Goal: Task Accomplishment & Management: Manage account settings

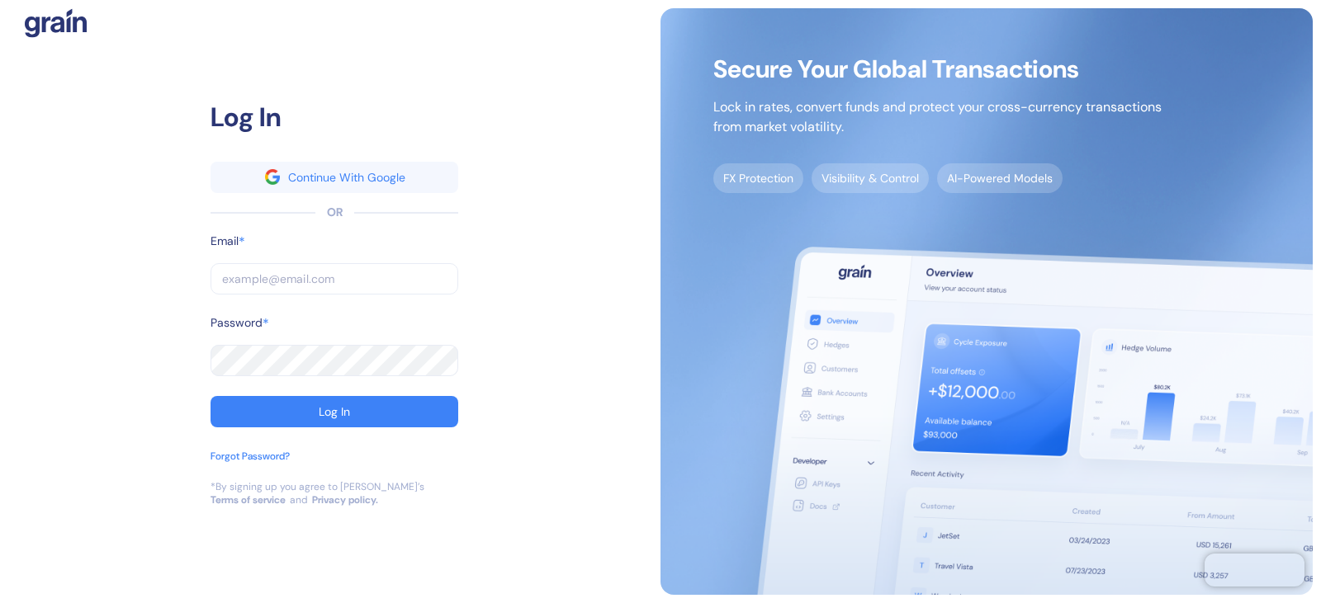
click at [290, 282] on input "text" at bounding box center [334, 278] width 248 height 31
paste input "Aditya.natu@stuba.com"
type input "Aditya.natu@stuba.com"
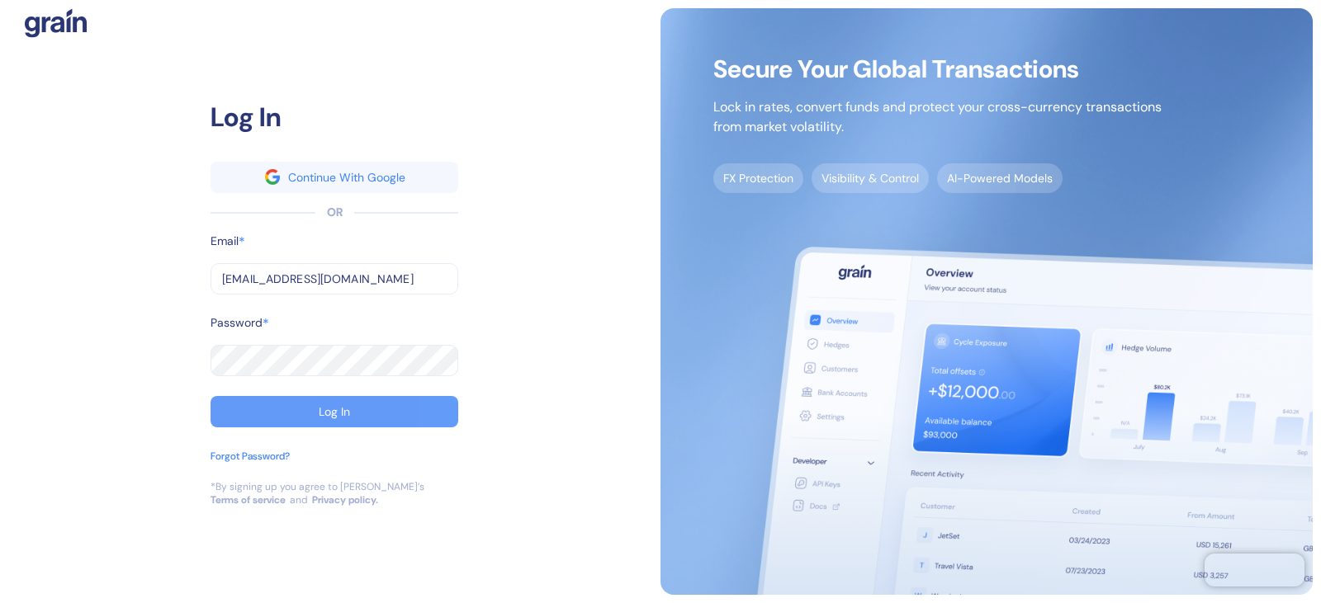
click at [319, 417] on div "Log In" at bounding box center [334, 412] width 31 height 12
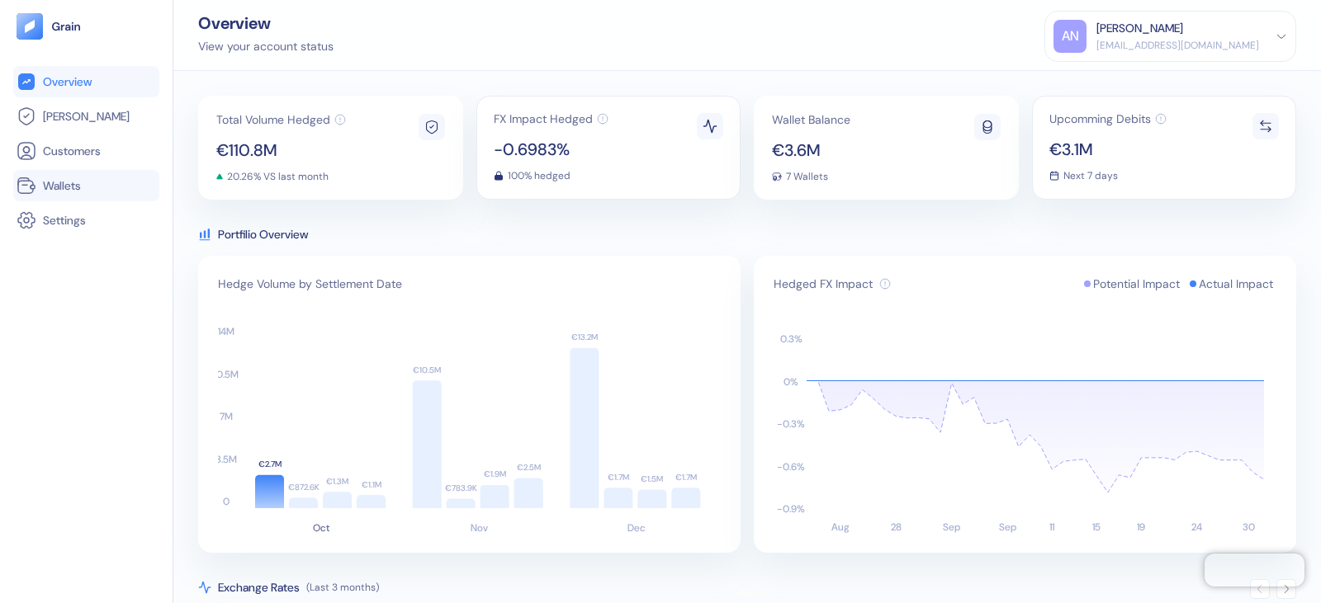
click at [87, 180] on link "Wallets" at bounding box center [86, 186] width 139 height 20
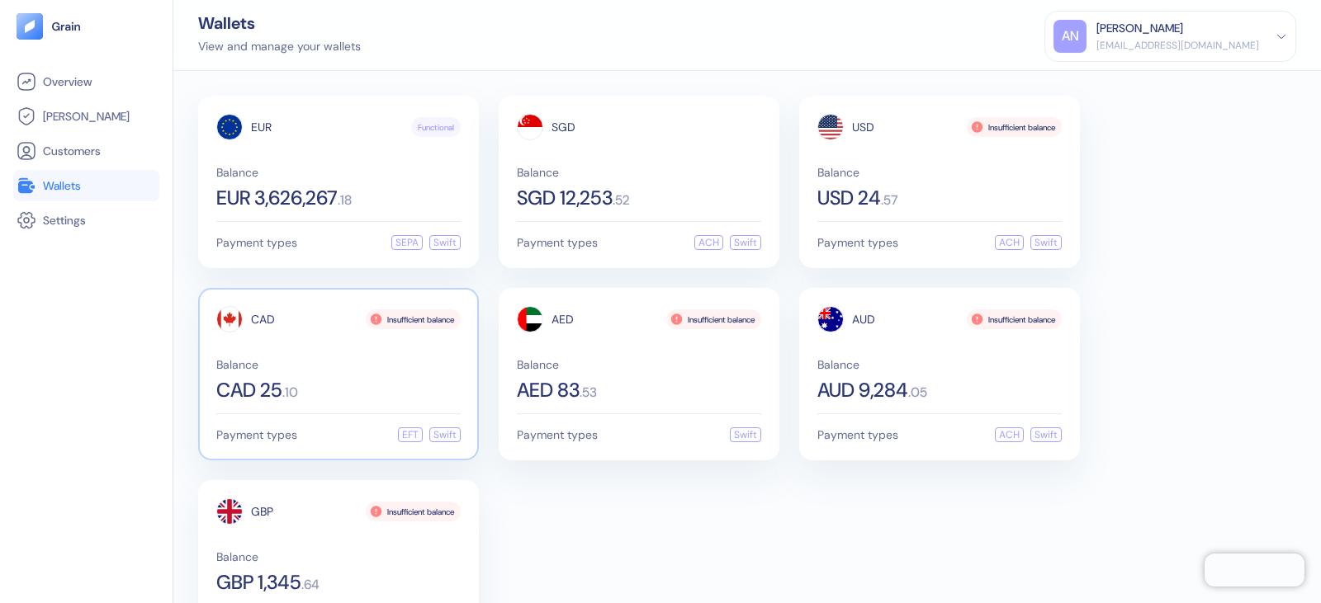
scroll to position [74, 0]
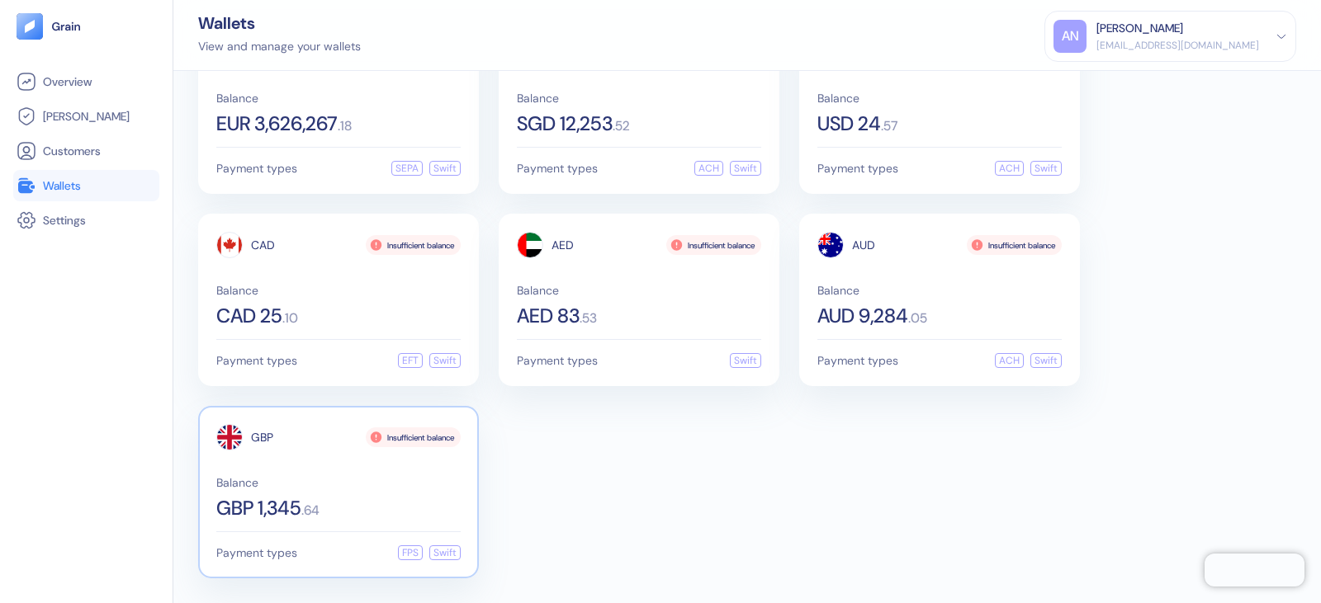
click at [344, 469] on div "GBP Insufficient balance Balance GBP 1,345 . 64" at bounding box center [338, 471] width 244 height 94
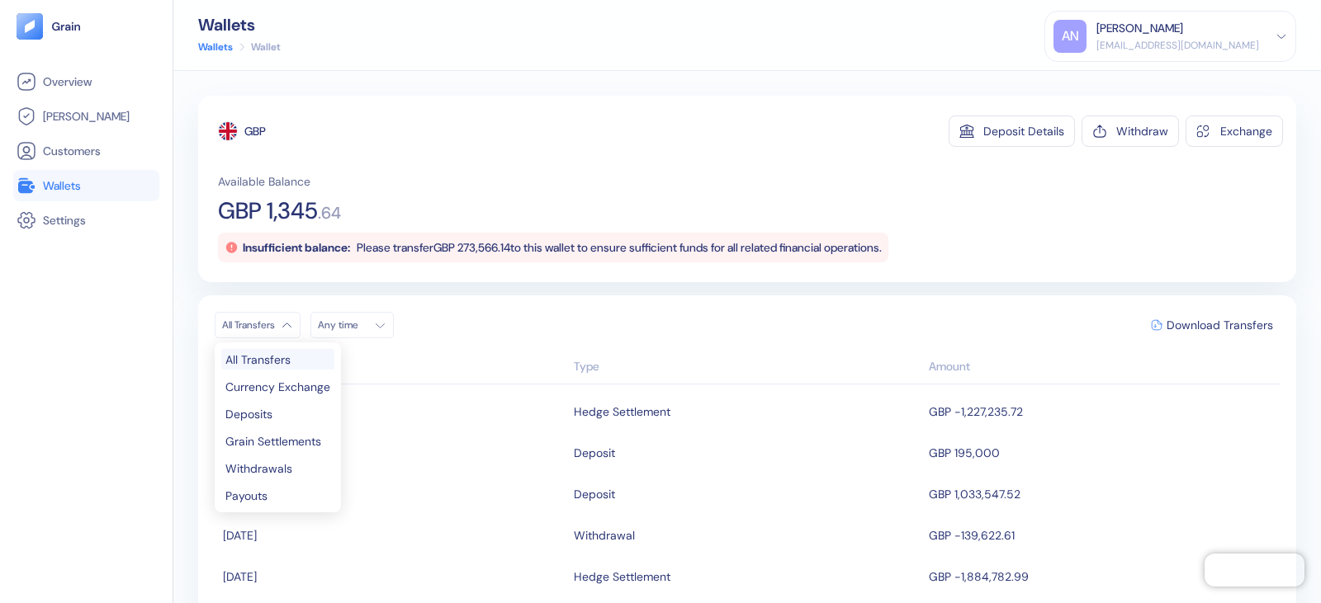
click at [286, 330] on html "Pingdom Check: App Online Overview Hedges Customers Wallets Settings Wallets Wa…" at bounding box center [660, 301] width 1321 height 603
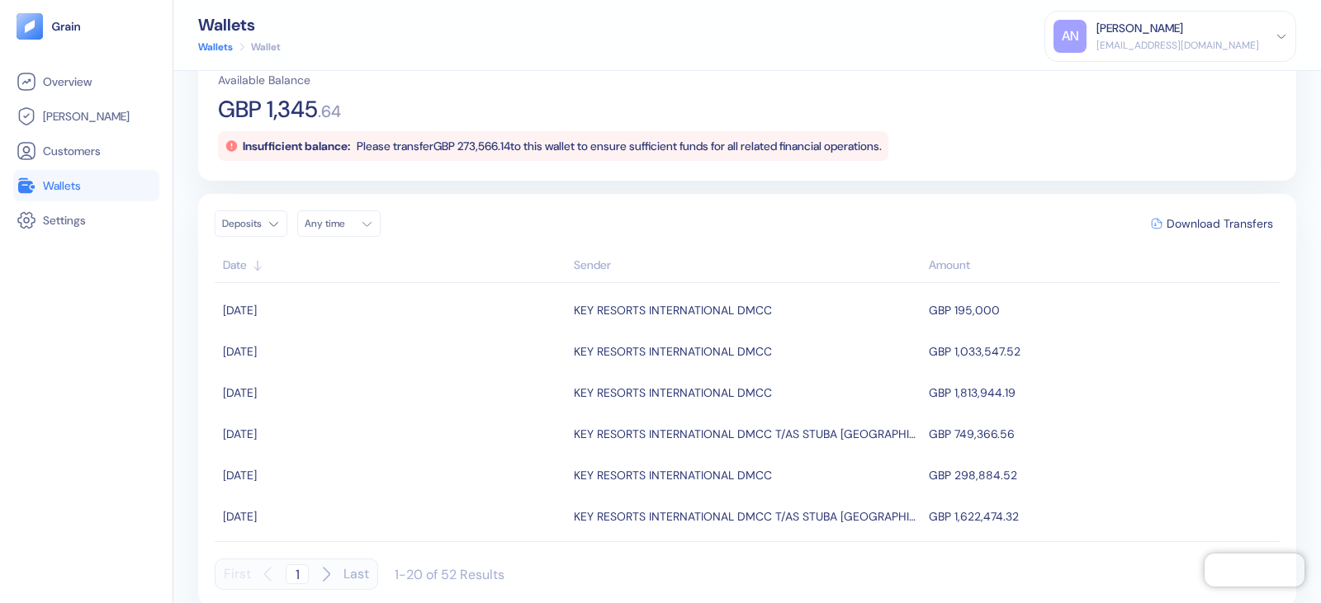
scroll to position [105, 0]
click at [269, 220] on html "Pingdom Check: App Online Overview Hedges Customers Wallets Settings Wallets Wa…" at bounding box center [660, 301] width 1321 height 603
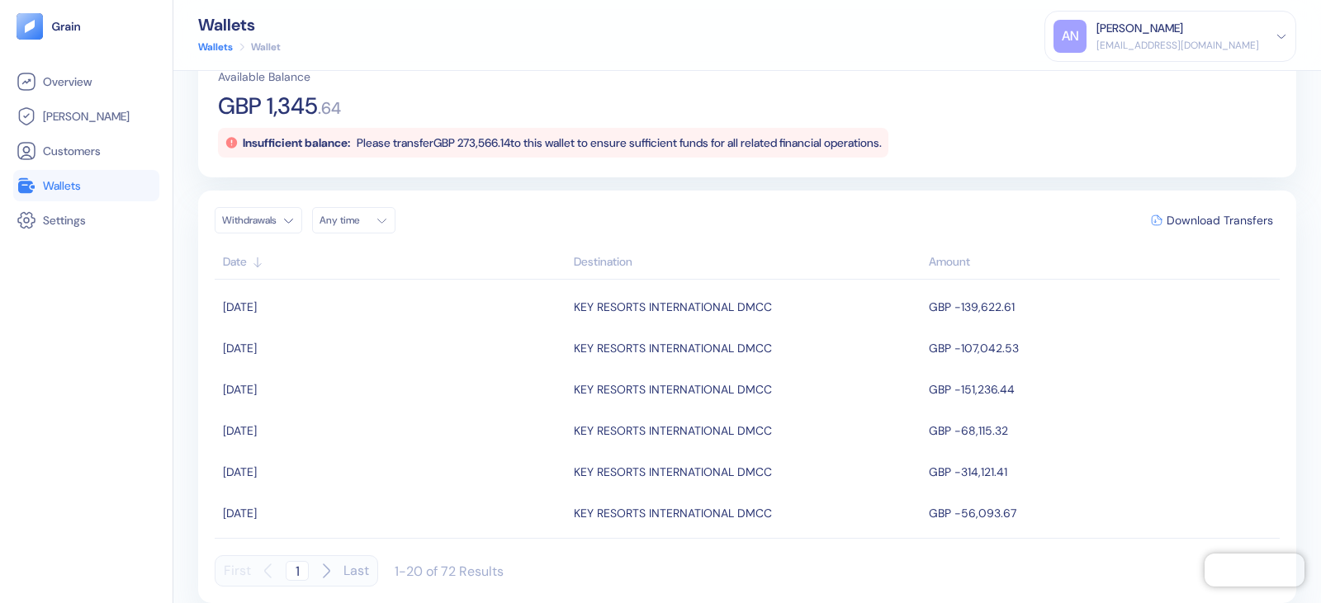
click at [283, 215] on html "Pingdom Check: App Online Overview Hedges Customers Wallets Settings Wallets Wa…" at bounding box center [660, 301] width 1321 height 603
click at [282, 325] on div "All Transfers Currency Exchange Deposits Grain Settlements Withdrawals Payouts" at bounding box center [278, 323] width 126 height 170
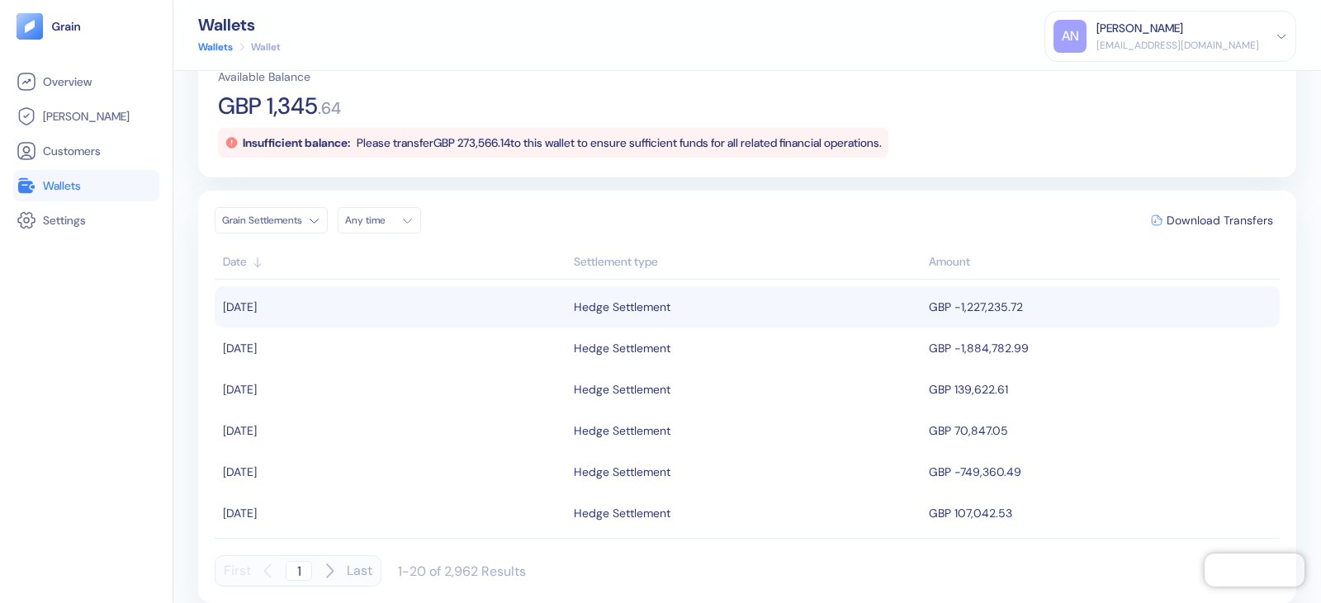
click at [990, 305] on td "GBP -1,227,235.72" at bounding box center [1101, 306] width 355 height 41
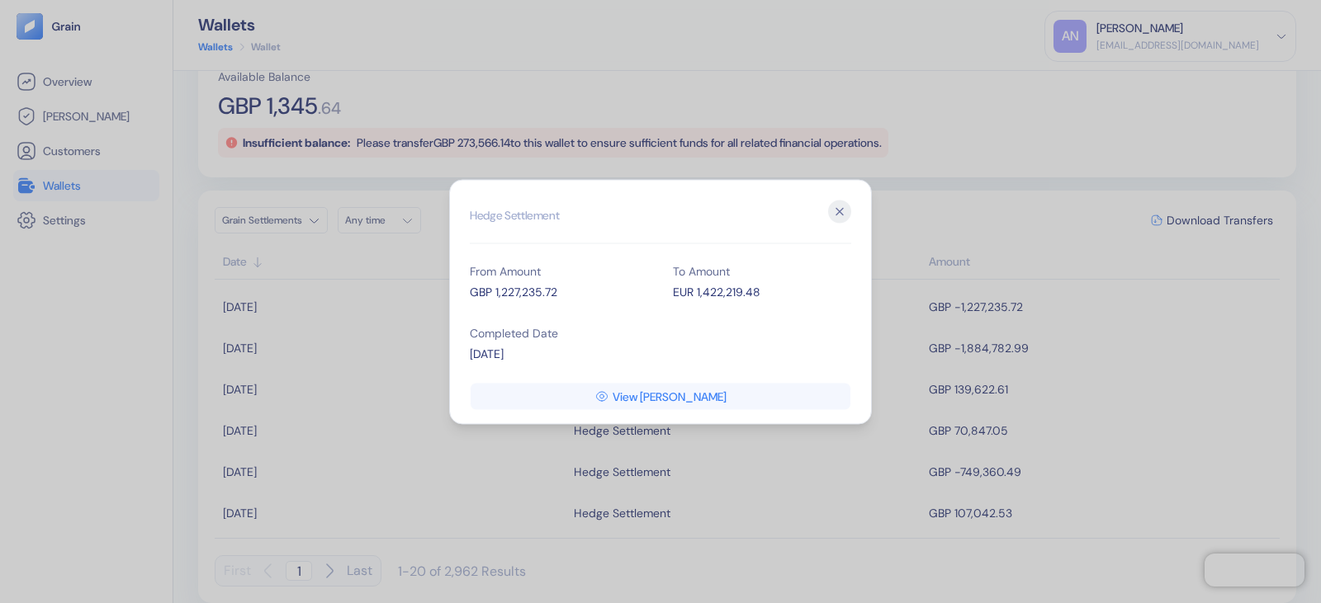
click at [508, 295] on div "GBP 1,227,235.72" at bounding box center [559, 291] width 178 height 17
click at [509, 295] on div "GBP 1,227,235.72" at bounding box center [559, 291] width 178 height 17
copy div "1,227,235.72"
click at [844, 216] on icon "button" at bounding box center [839, 211] width 23 height 23
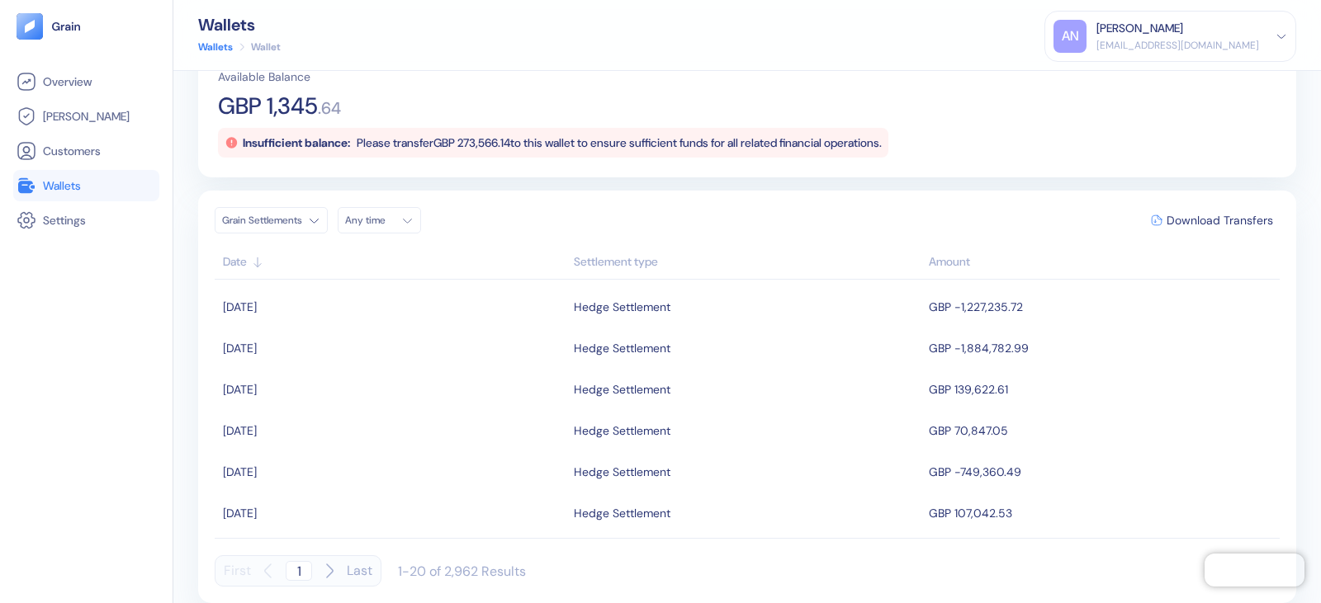
scroll to position [0, 0]
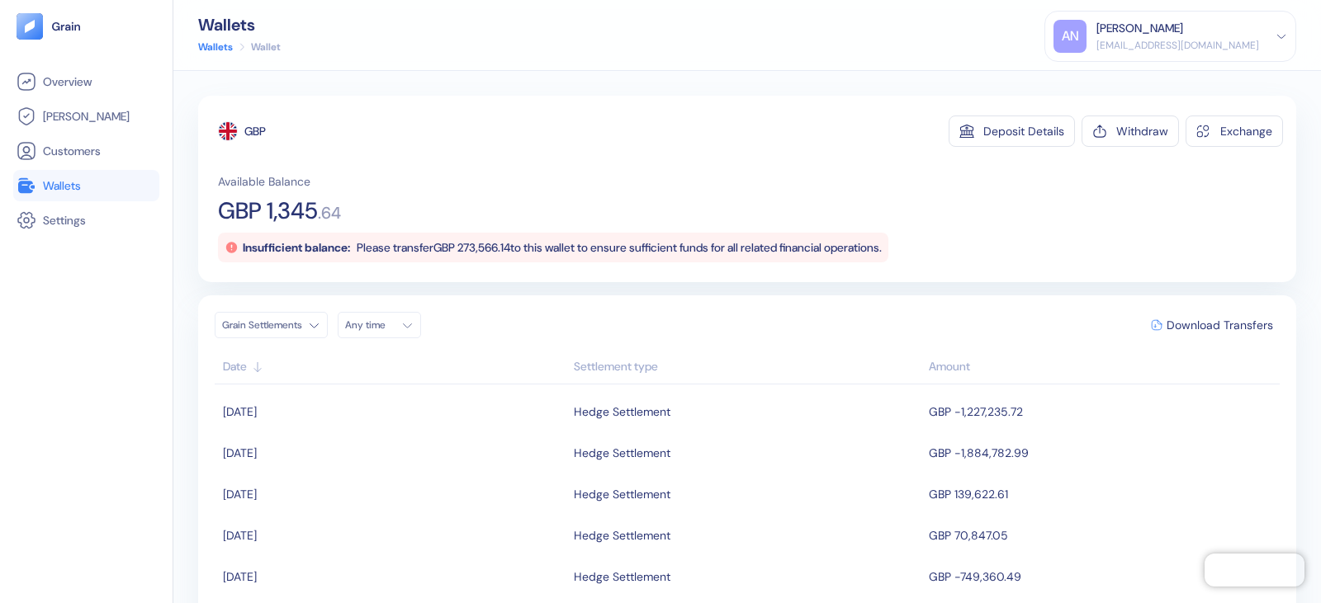
click at [225, 41] on link "Wallets" at bounding box center [215, 47] width 35 height 15
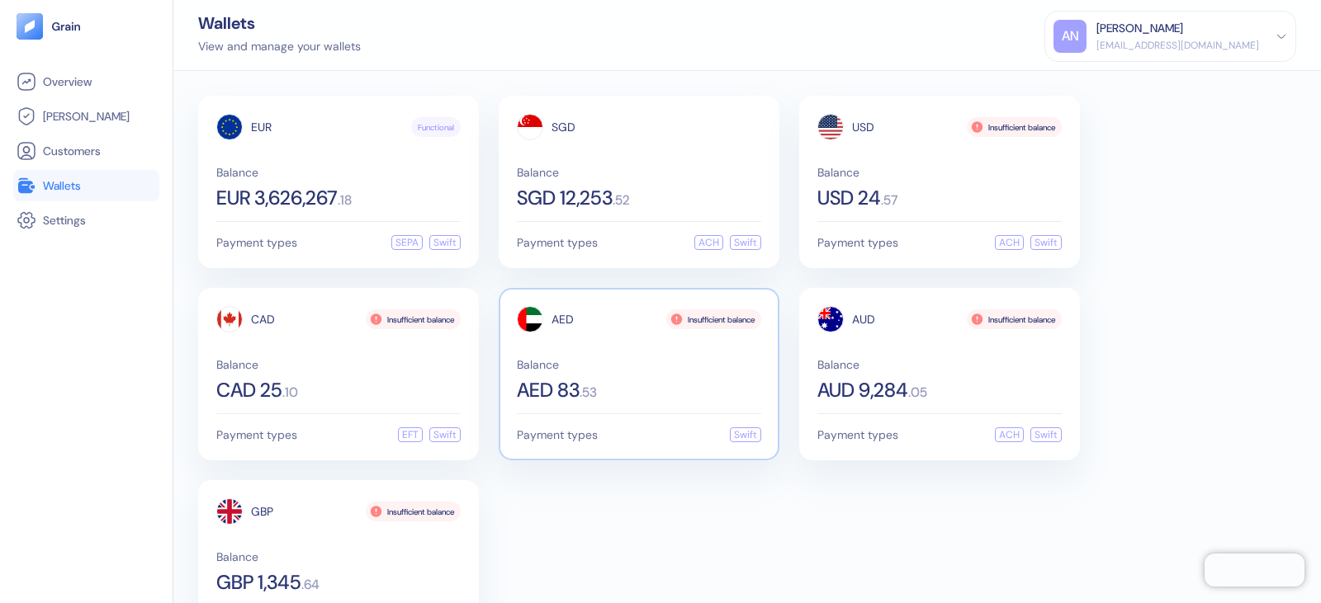
click at [709, 359] on span "Balance" at bounding box center [639, 365] width 244 height 12
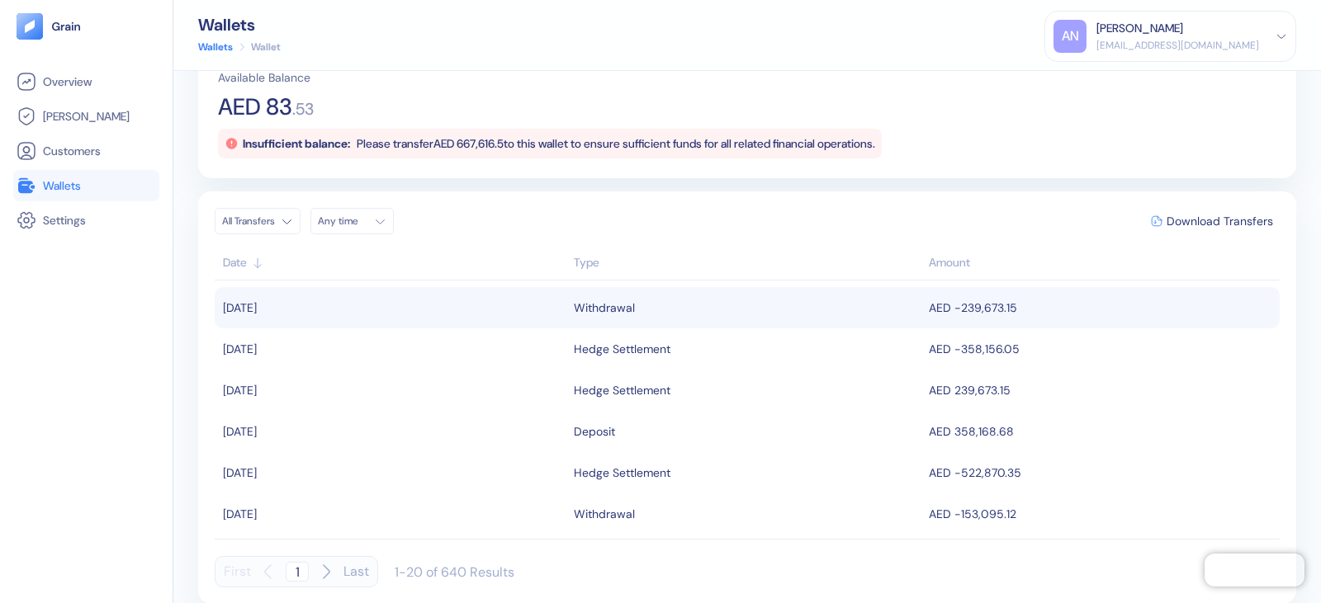
scroll to position [105, 0]
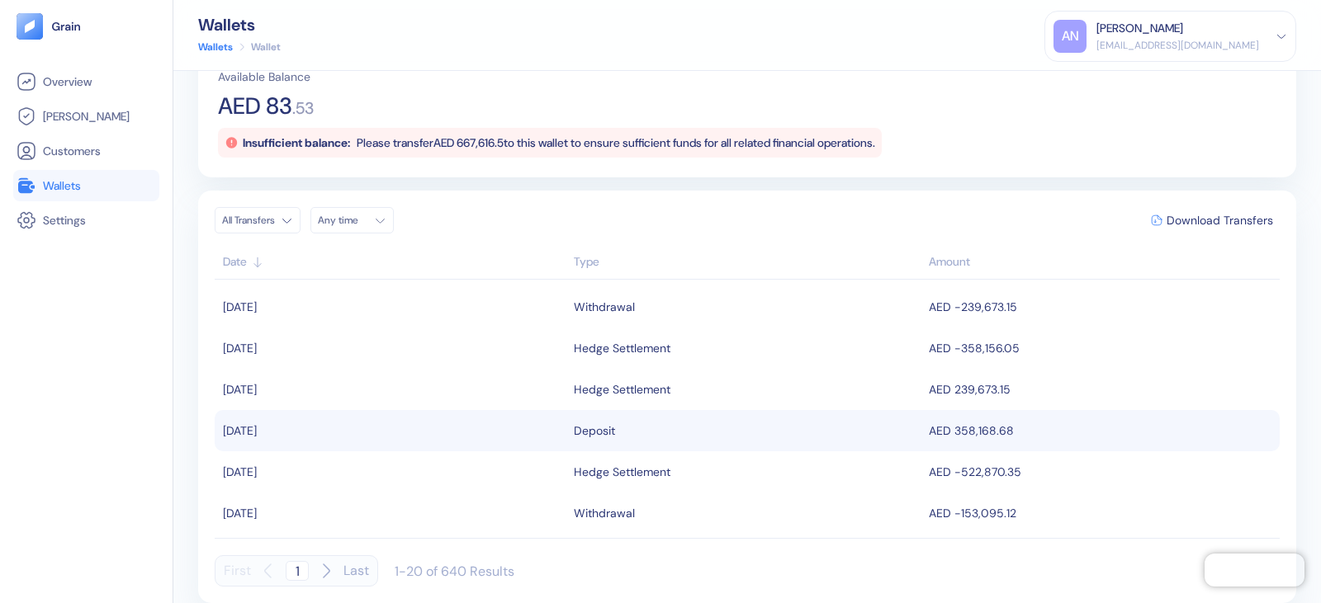
click at [967, 430] on td "AED 358,168.68" at bounding box center [1101, 430] width 355 height 41
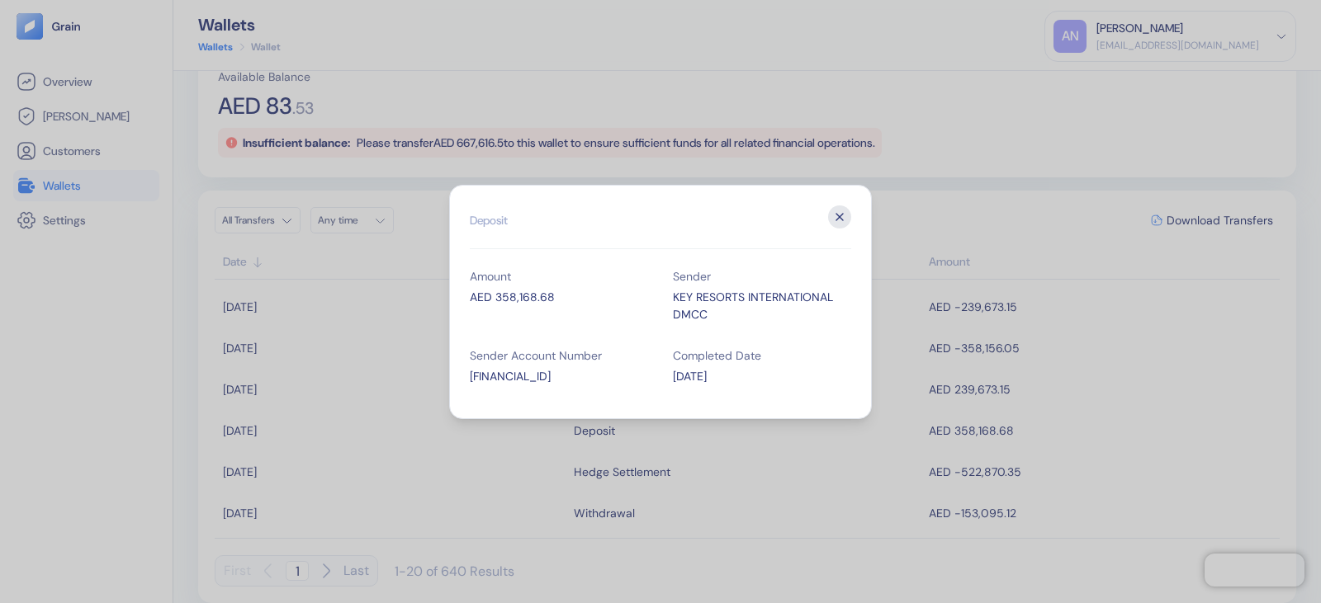
click at [848, 228] on button "Close" at bounding box center [839, 217] width 23 height 23
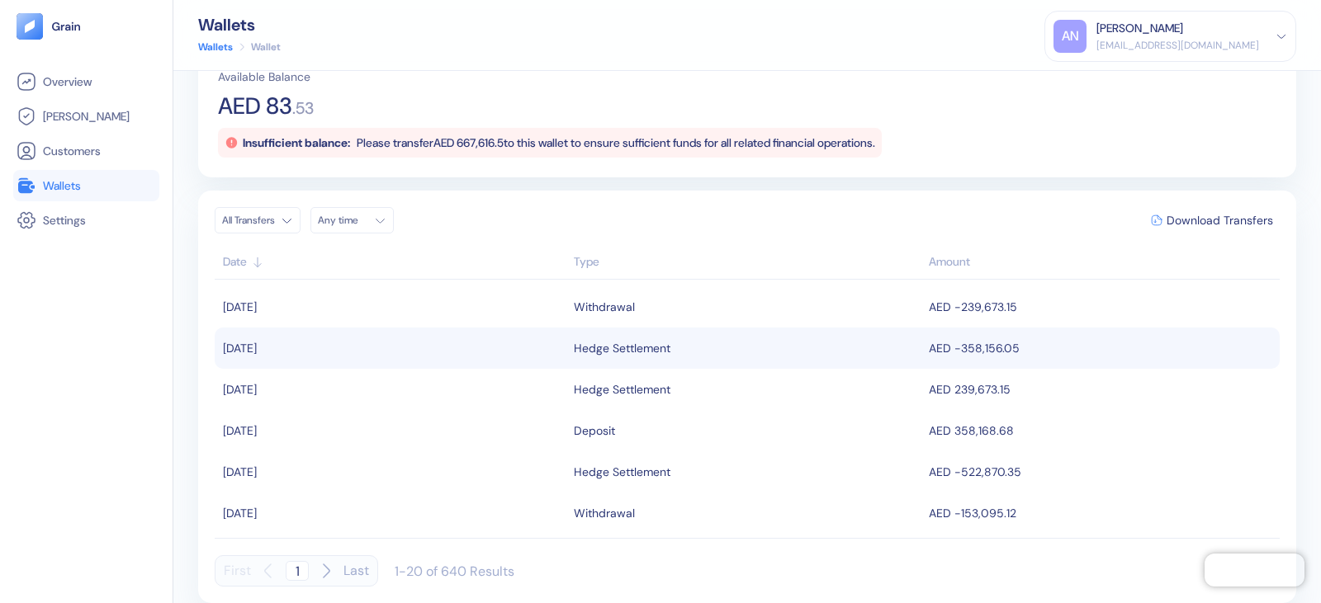
click at [961, 347] on td "AED -358,156.05" at bounding box center [1101, 348] width 355 height 41
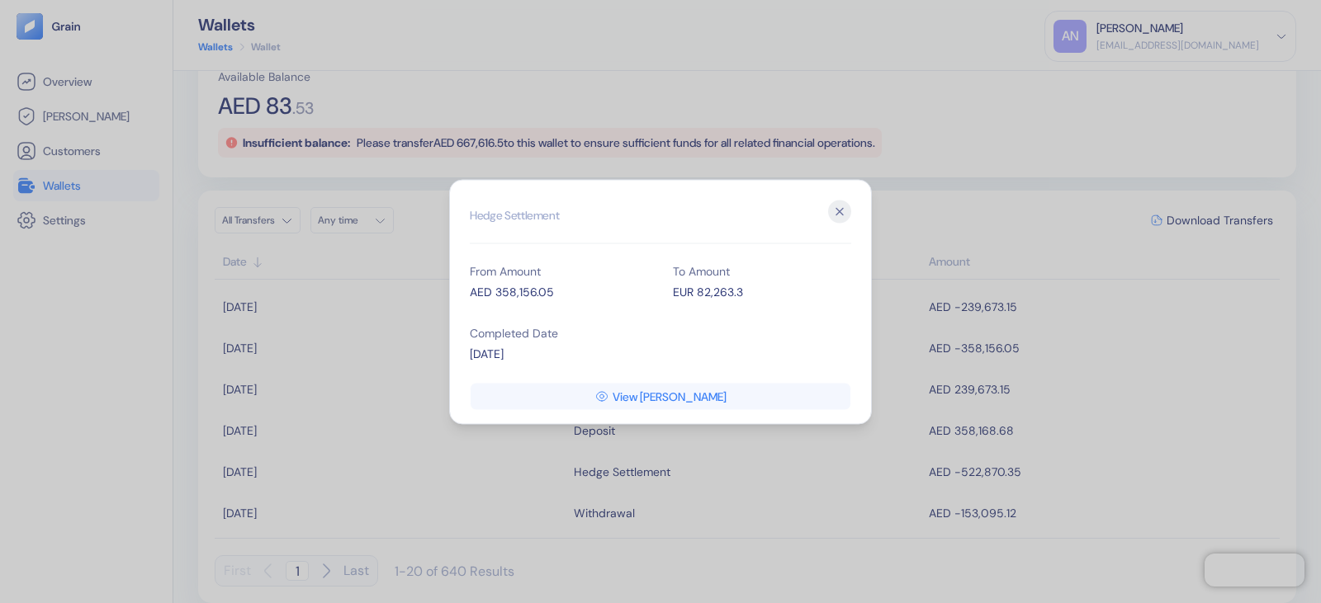
click at [736, 299] on div "EUR 82,263.3" at bounding box center [762, 291] width 178 height 17
click at [527, 289] on div "AED 358,156.05" at bounding box center [559, 291] width 178 height 17
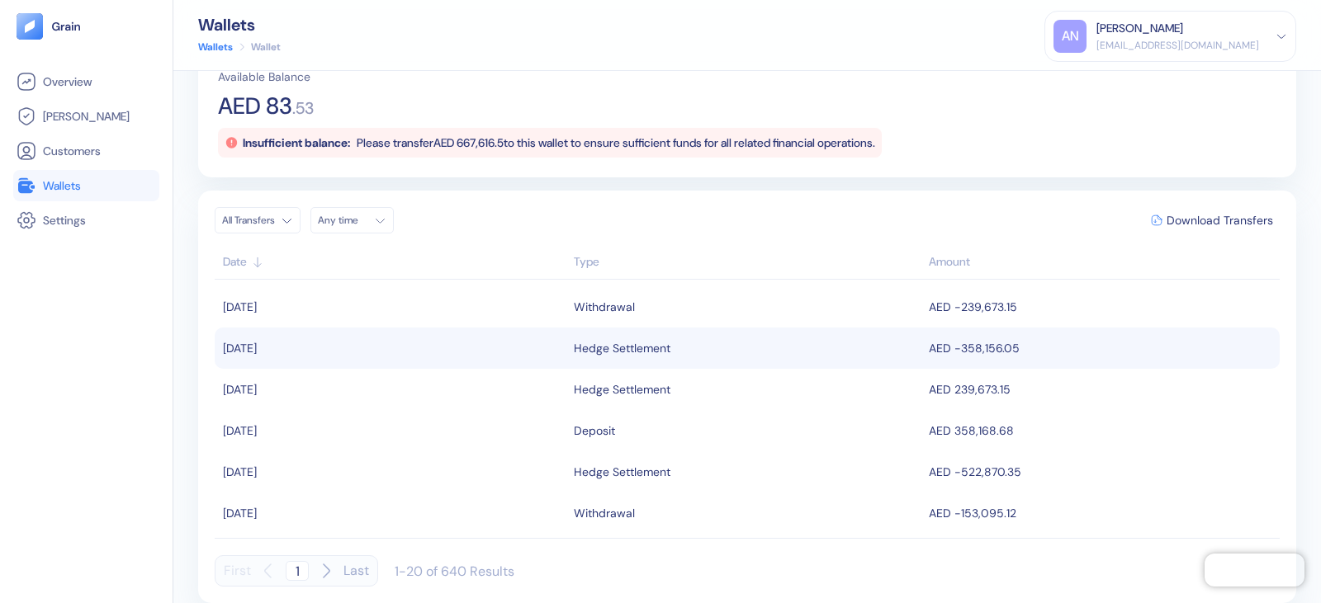
click at [883, 354] on div "Hedge Settlement" at bounding box center [747, 348] width 347 height 28
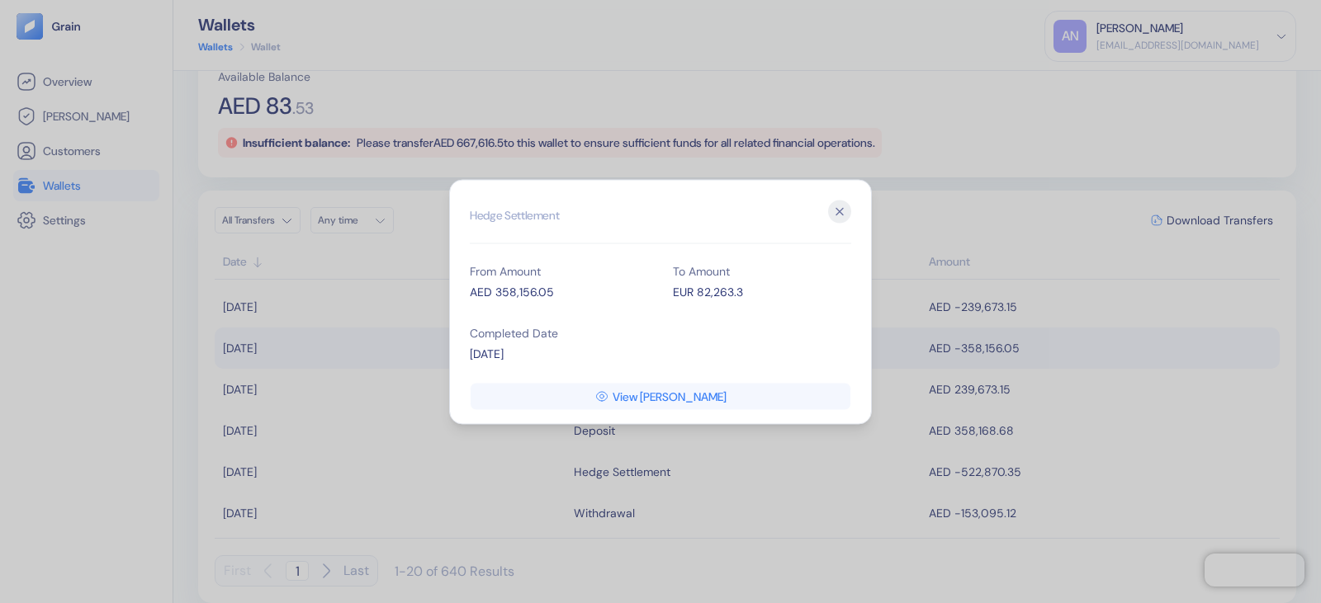
click at [844, 218] on icon "button" at bounding box center [839, 211] width 23 height 23
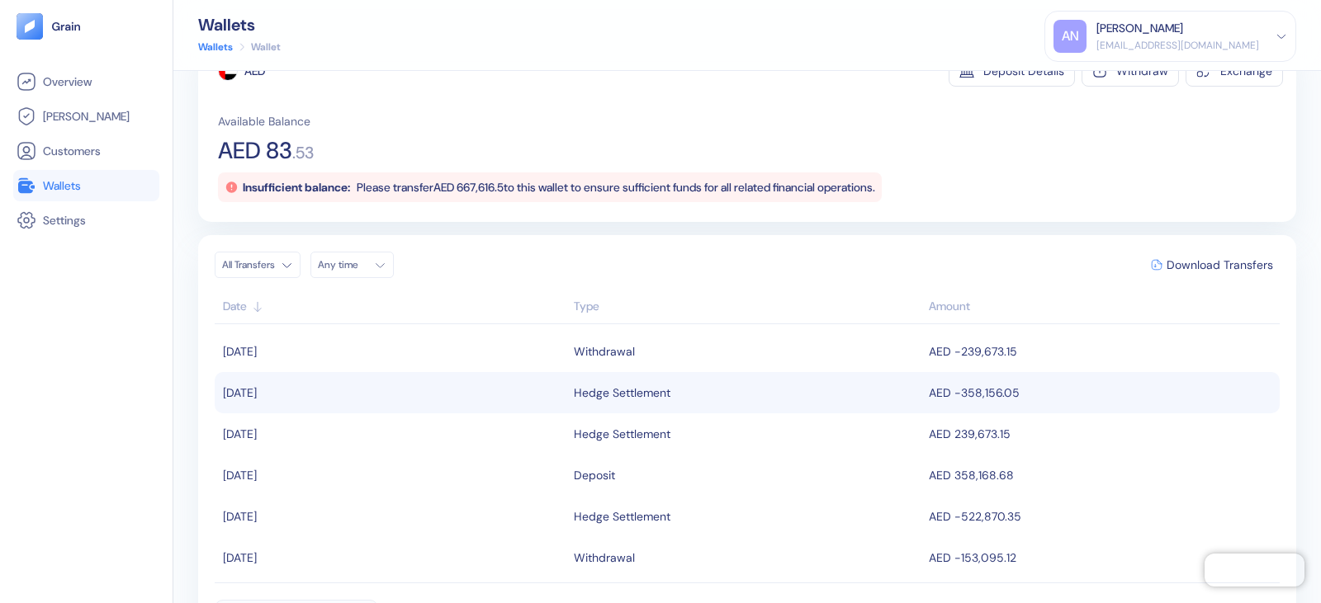
scroll to position [0, 0]
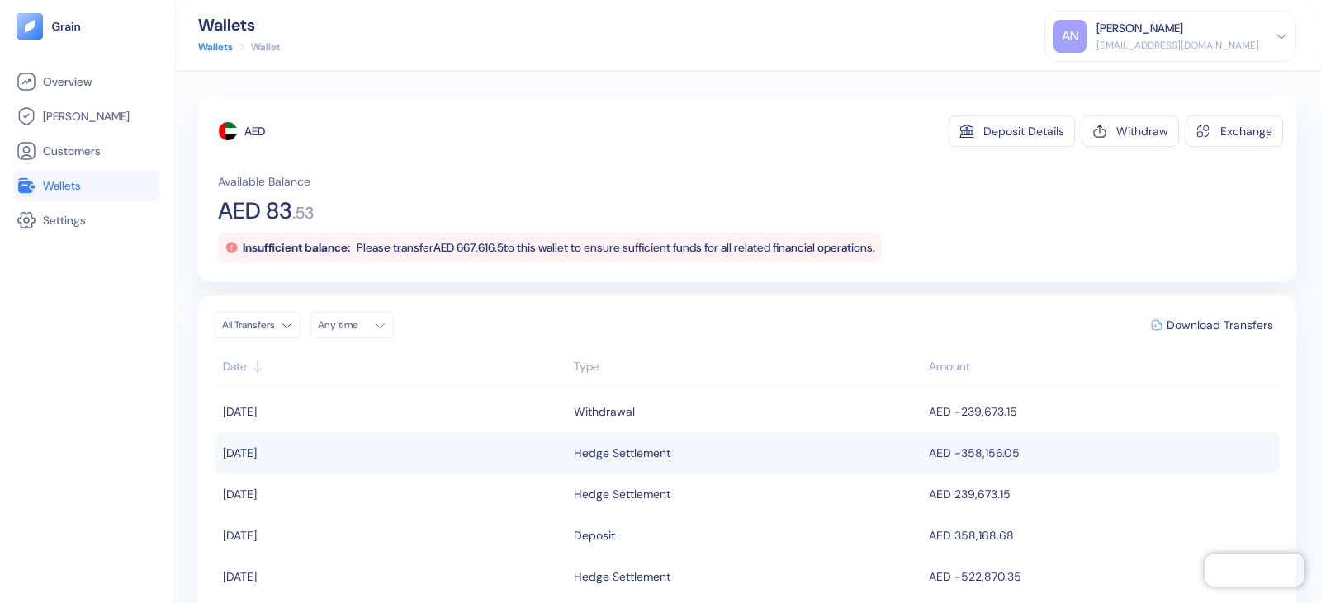
click at [217, 45] on link "Wallets" at bounding box center [215, 47] width 35 height 15
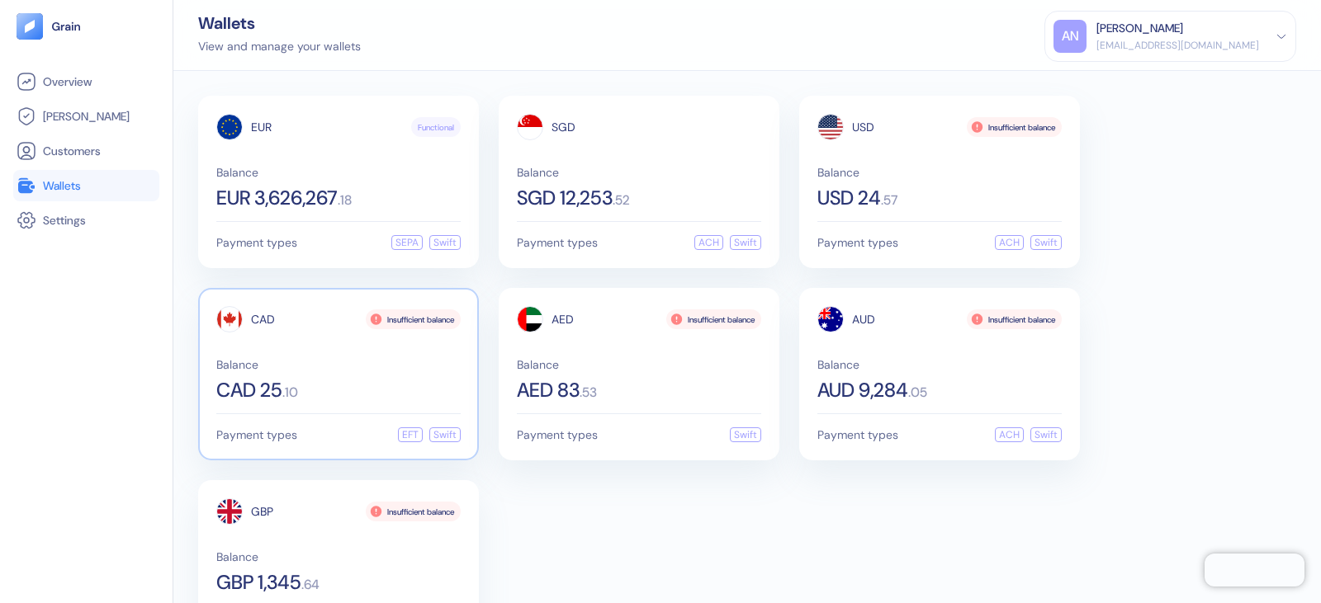
click at [284, 373] on div "Balance CAD 25 . 10" at bounding box center [338, 379] width 244 height 41
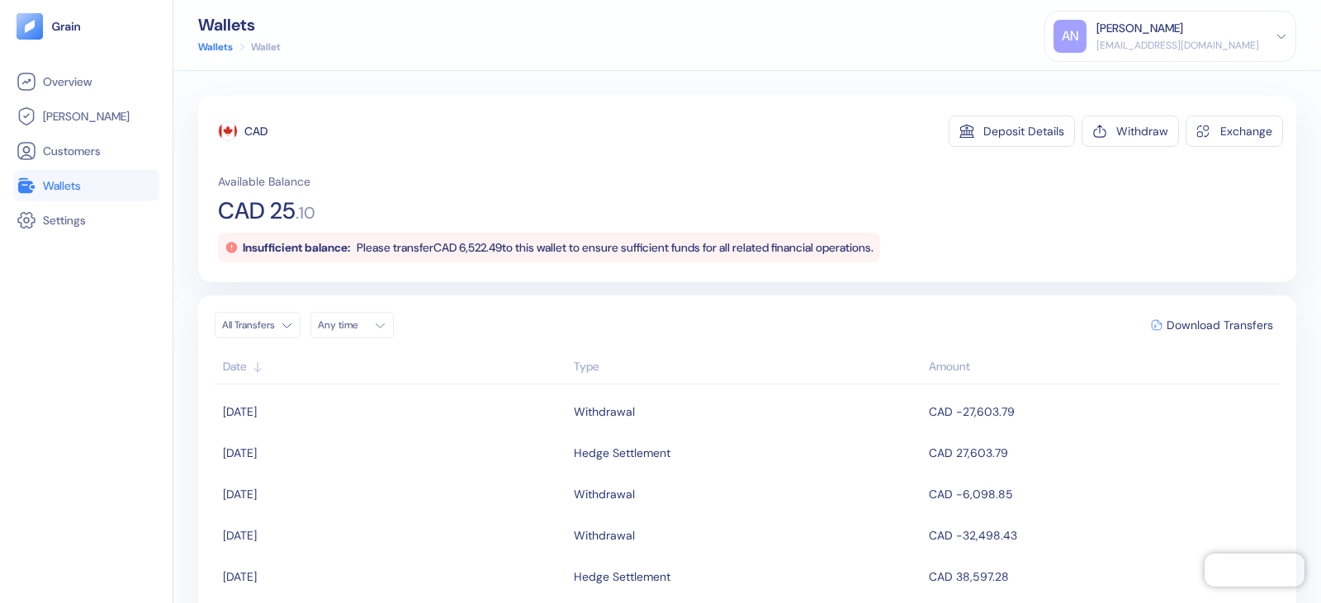
click at [220, 52] on link "Wallets" at bounding box center [215, 47] width 35 height 15
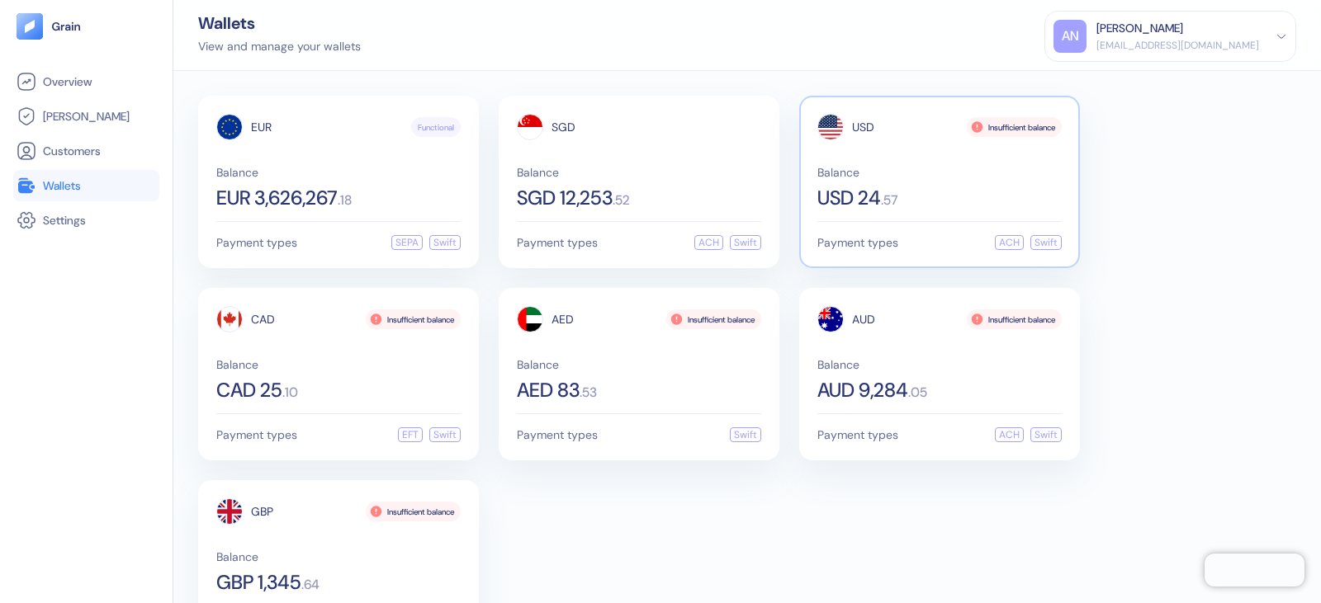
click at [865, 181] on div "Balance USD 24 . 57" at bounding box center [939, 187] width 244 height 41
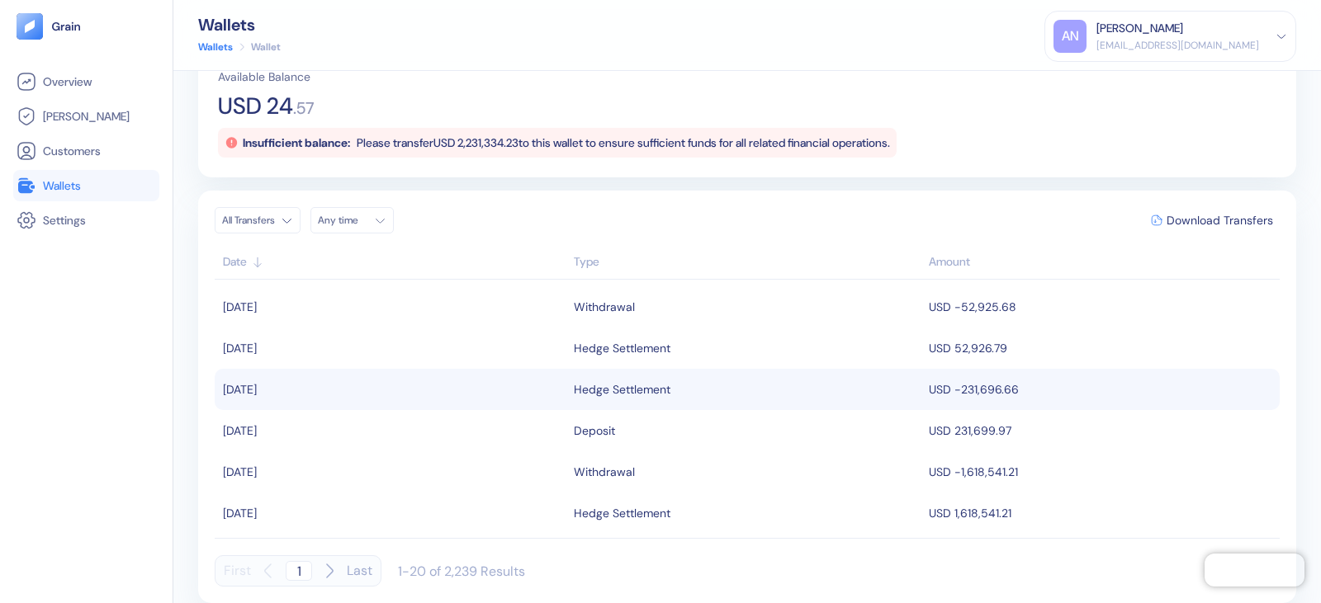
click at [643, 397] on div "Hedge Settlement" at bounding box center [622, 390] width 97 height 28
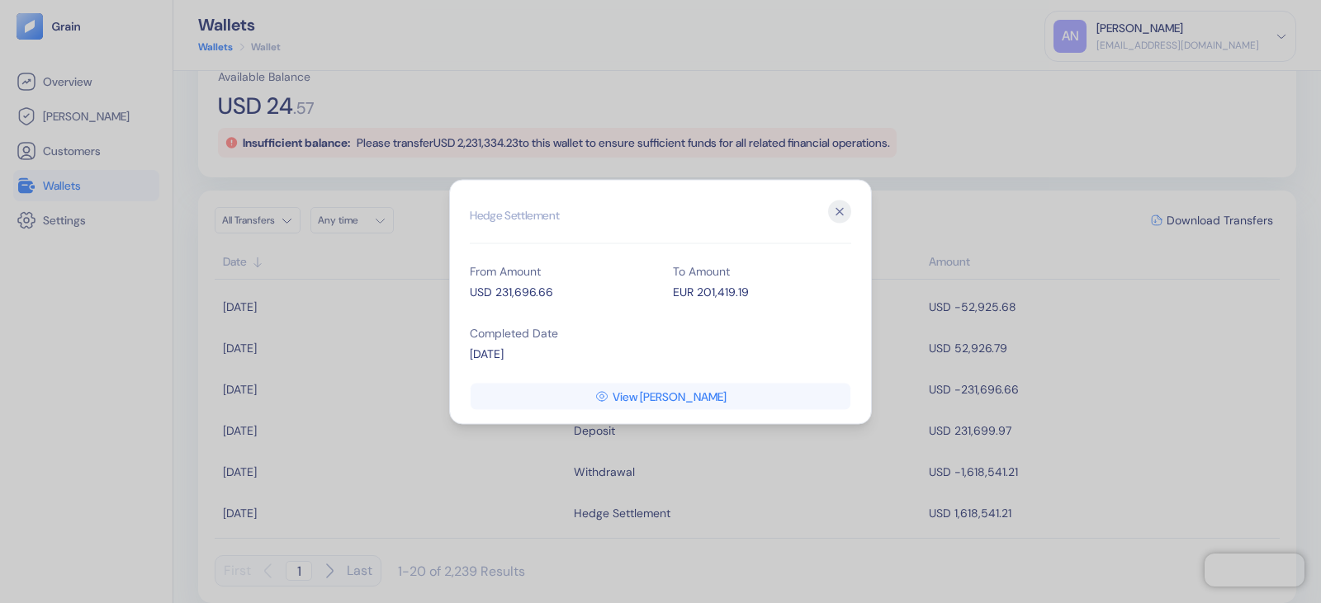
click at [842, 214] on icon "button" at bounding box center [839, 211] width 7 height 7
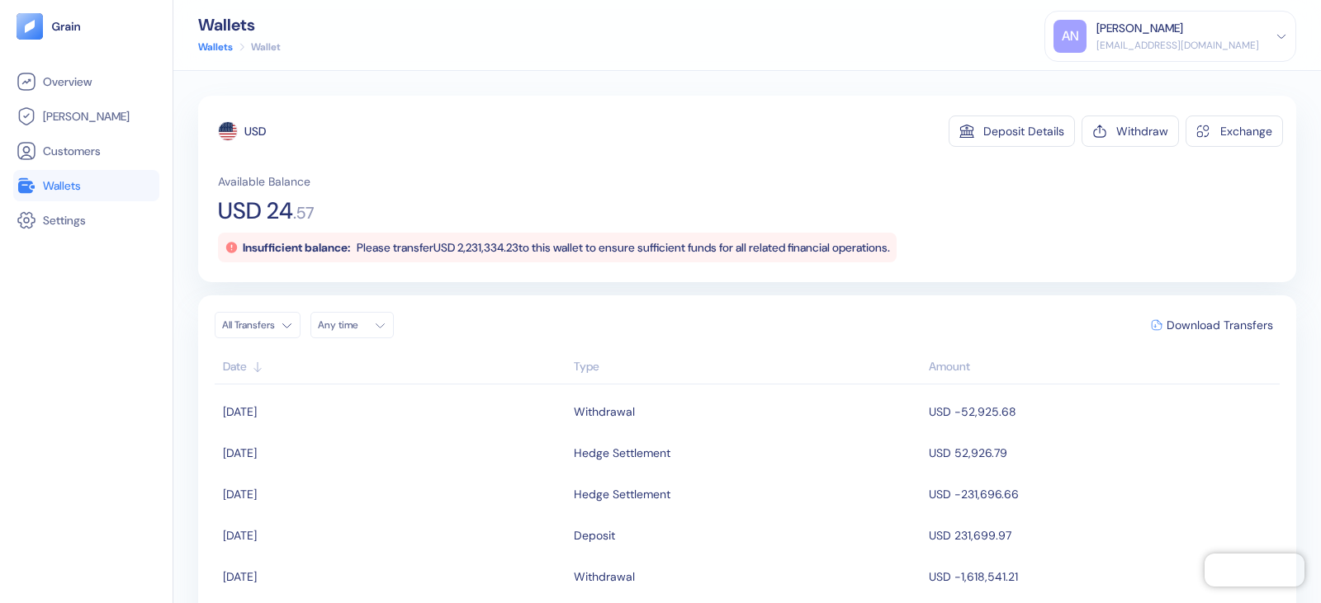
click at [225, 43] on link "Wallets" at bounding box center [215, 47] width 35 height 15
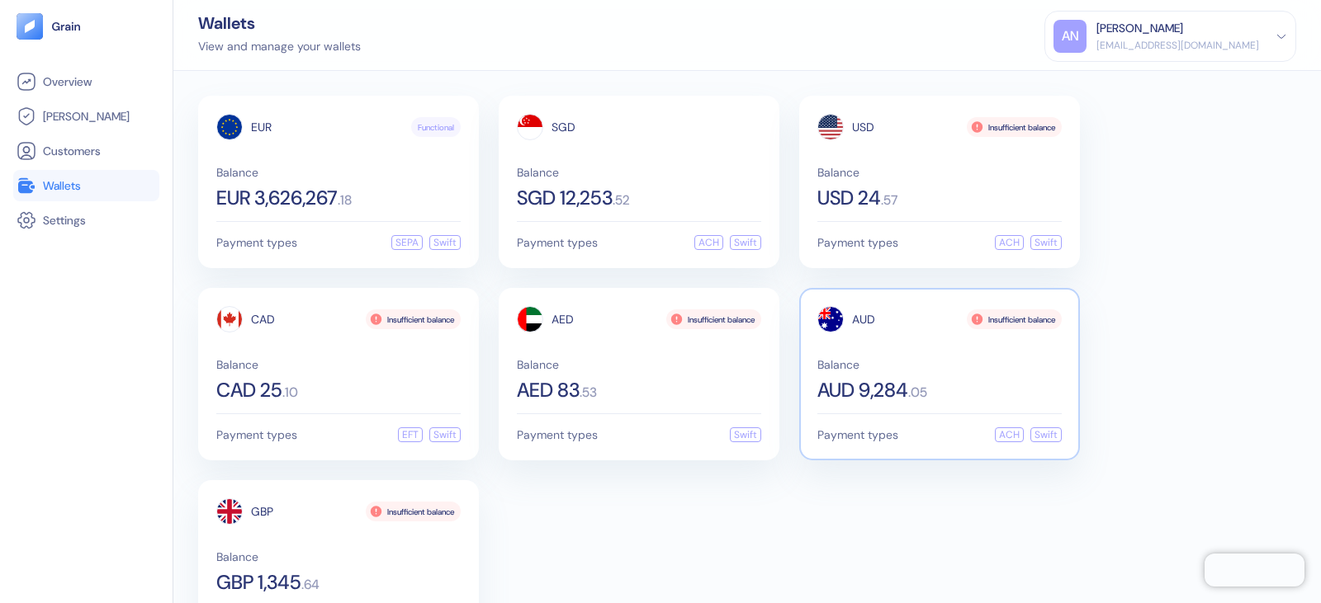
click at [973, 357] on div "AUD Insufficient balance Balance AUD 9,284 . 05" at bounding box center [939, 353] width 244 height 94
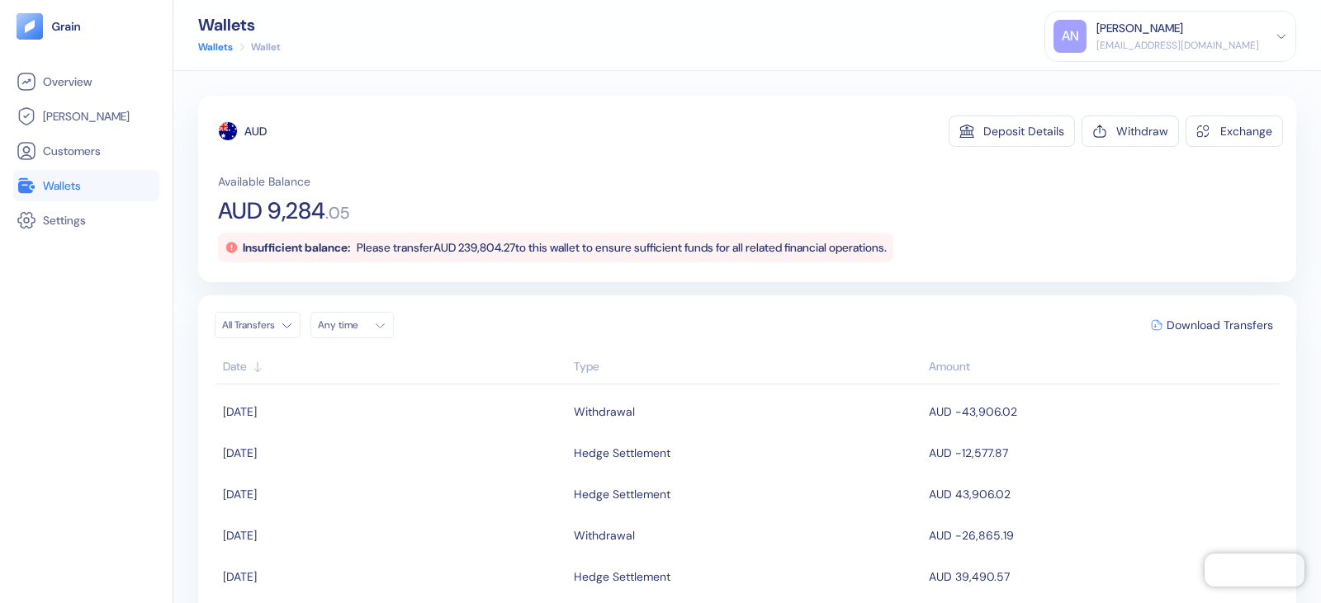
click at [221, 50] on link "Wallets" at bounding box center [215, 47] width 35 height 15
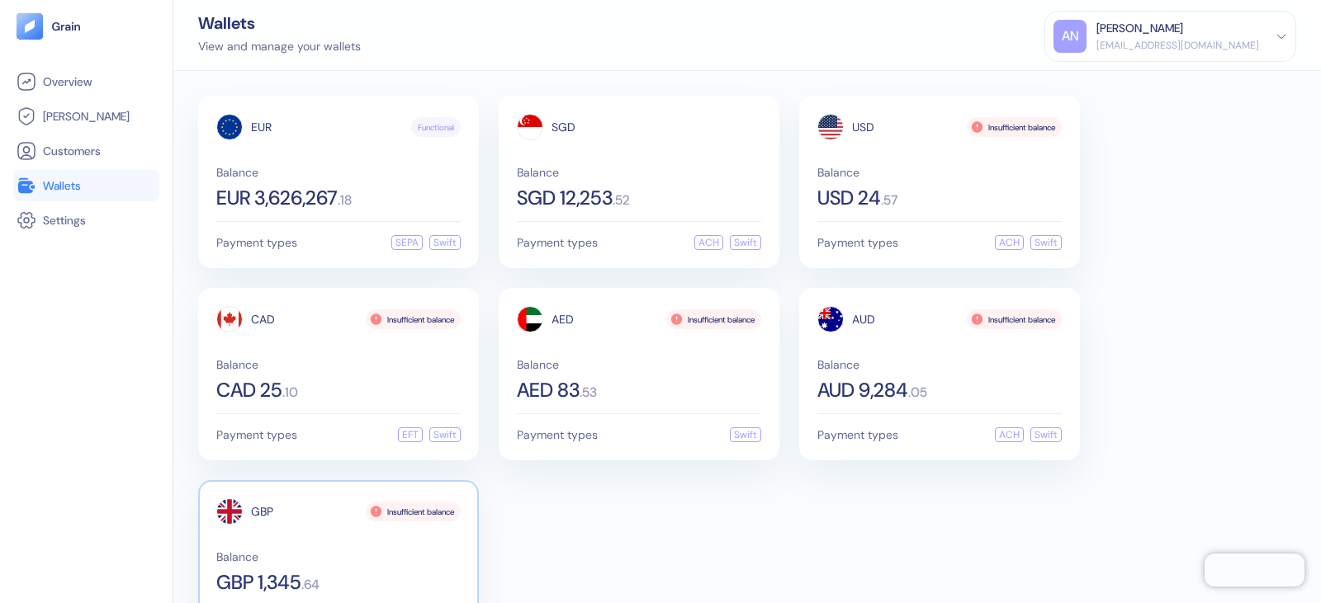
click at [286, 535] on div "GBP Insufficient balance Balance GBP 1,345 . 64" at bounding box center [338, 546] width 244 height 94
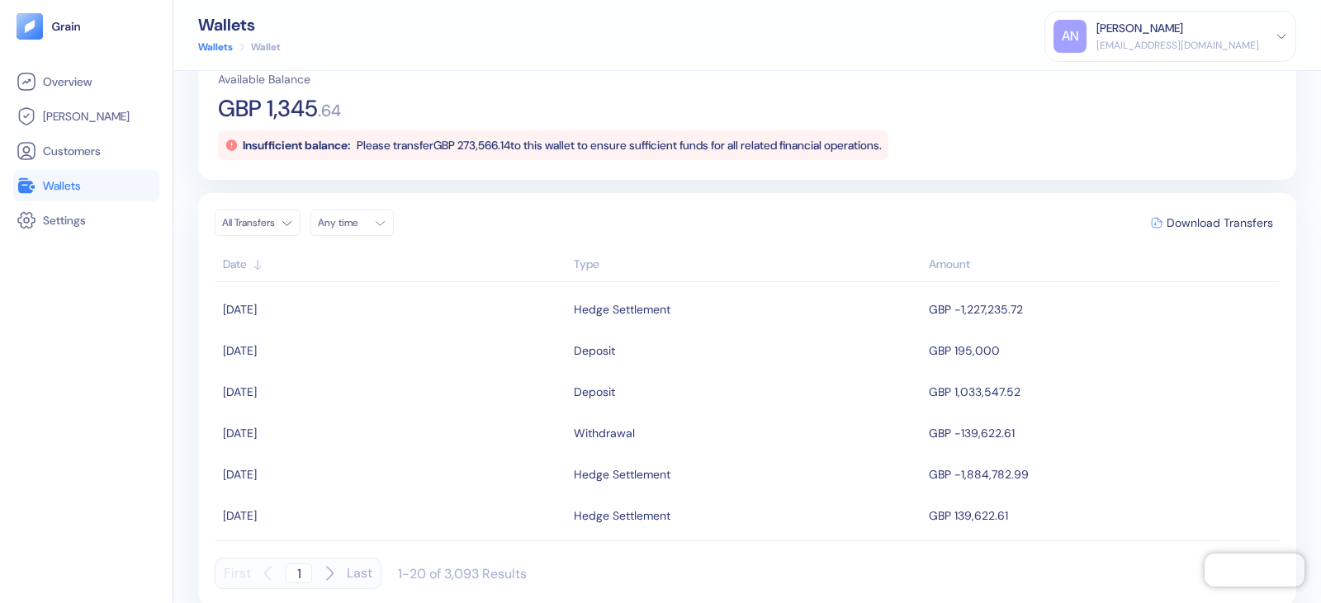
scroll to position [105, 0]
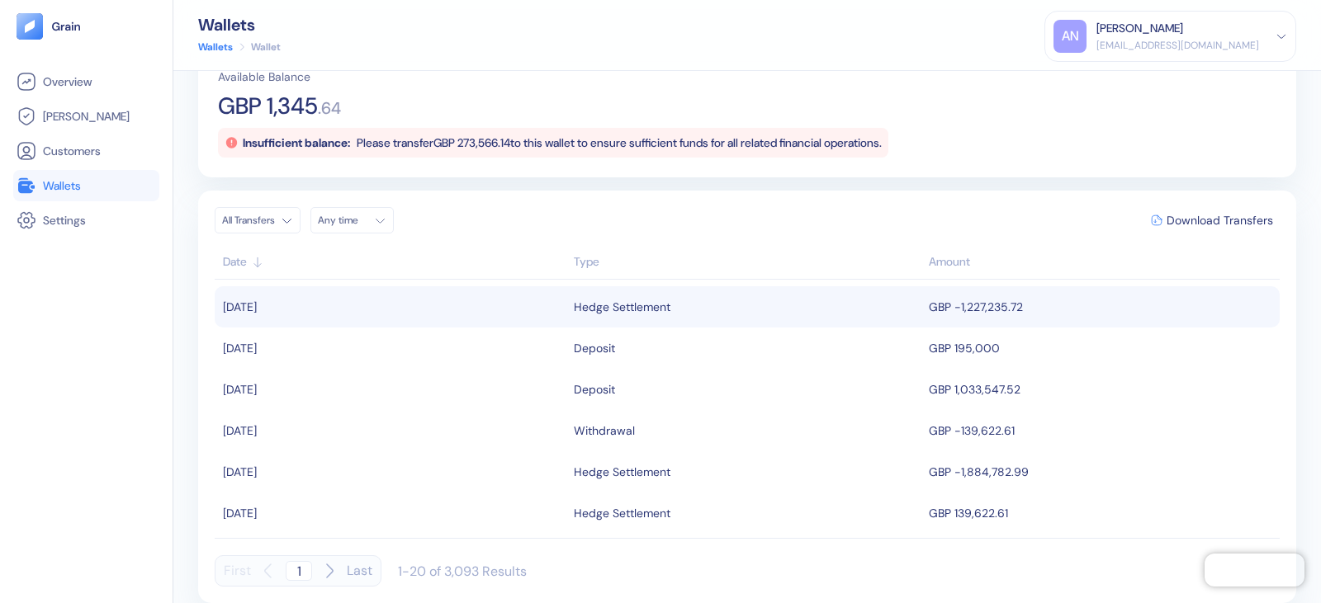
click at [632, 302] on div "Hedge Settlement" at bounding box center [622, 307] width 97 height 28
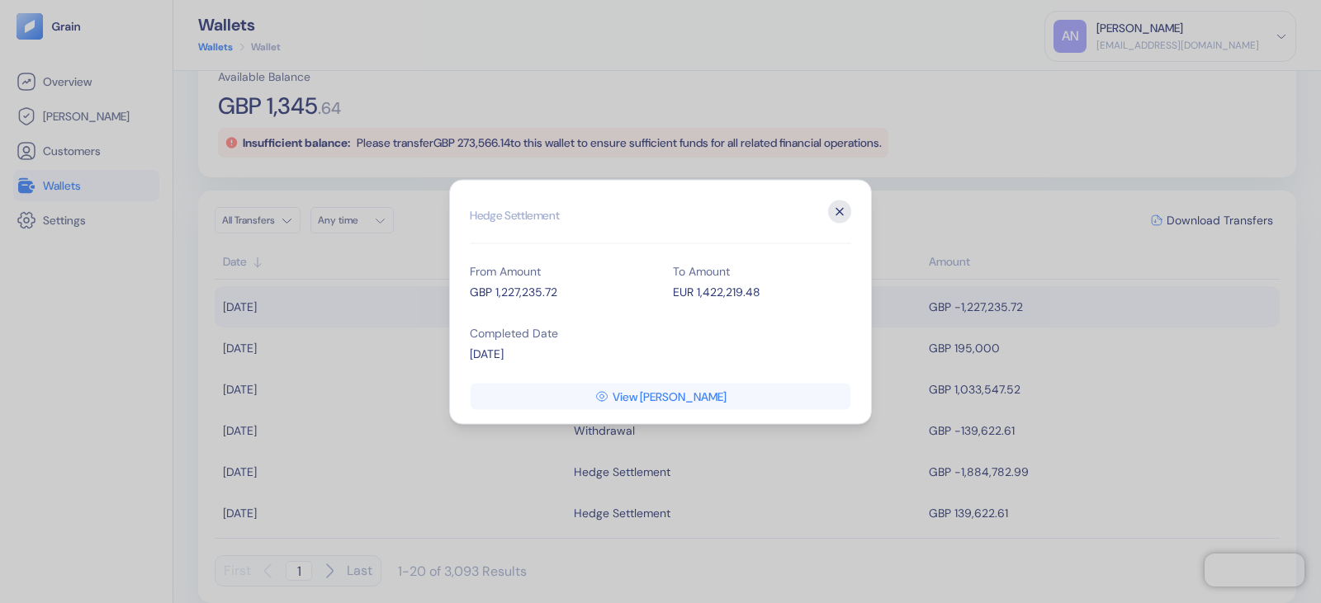
click at [835, 217] on icon "button" at bounding box center [839, 211] width 23 height 23
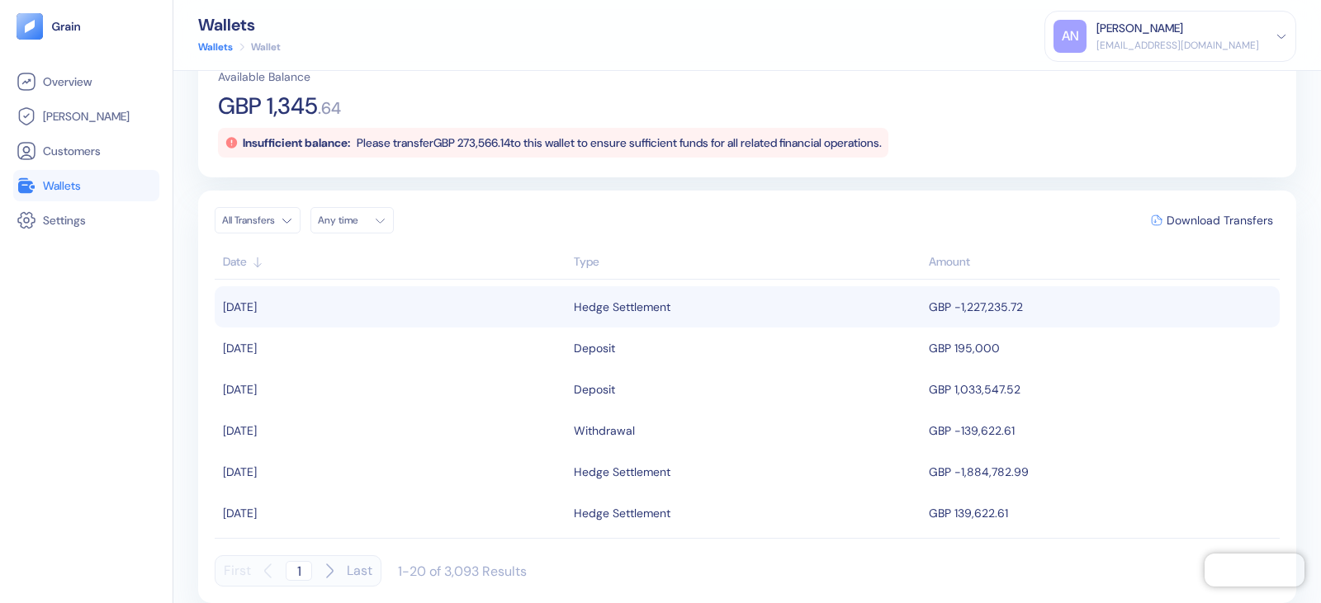
click at [1183, 30] on div "Aditya Natu" at bounding box center [1139, 28] width 87 height 17
click at [1120, 87] on div "Sign Out" at bounding box center [1097, 81] width 45 height 17
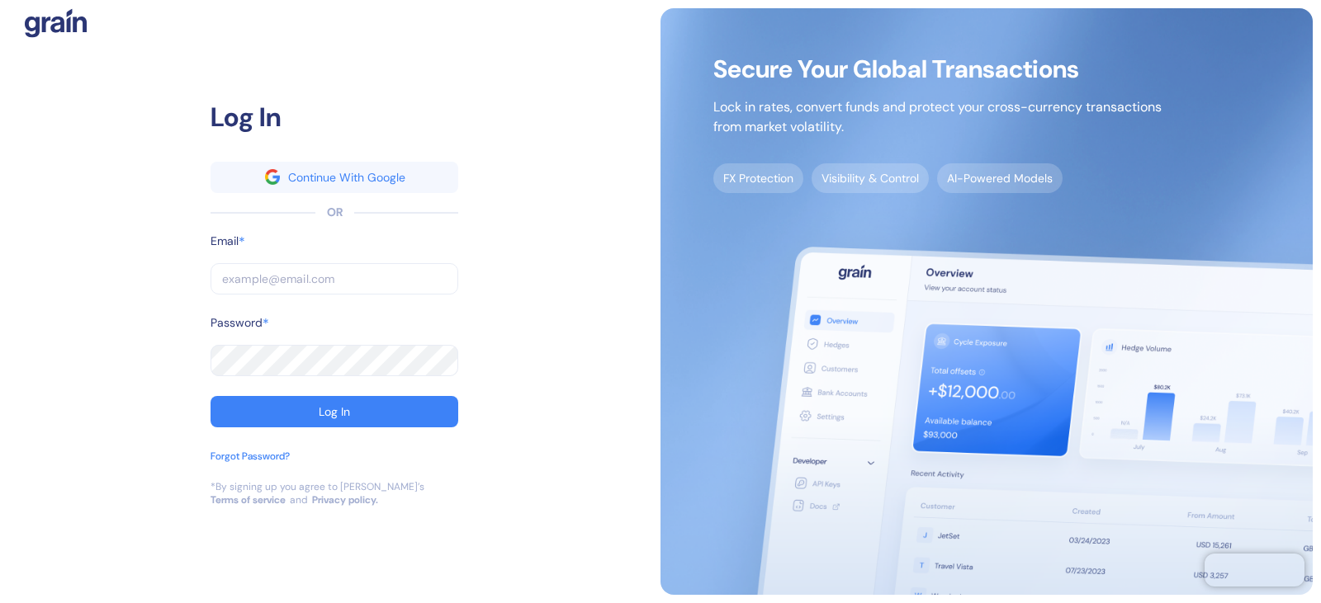
drag, startPoint x: 281, startPoint y: 278, endPoint x: 257, endPoint y: 284, distance: 25.4
click at [281, 278] on input "text" at bounding box center [334, 278] width 248 height 31
paste input "Aditya.natu@stuba.com"
type input "Aditya.natu@stuba.com"
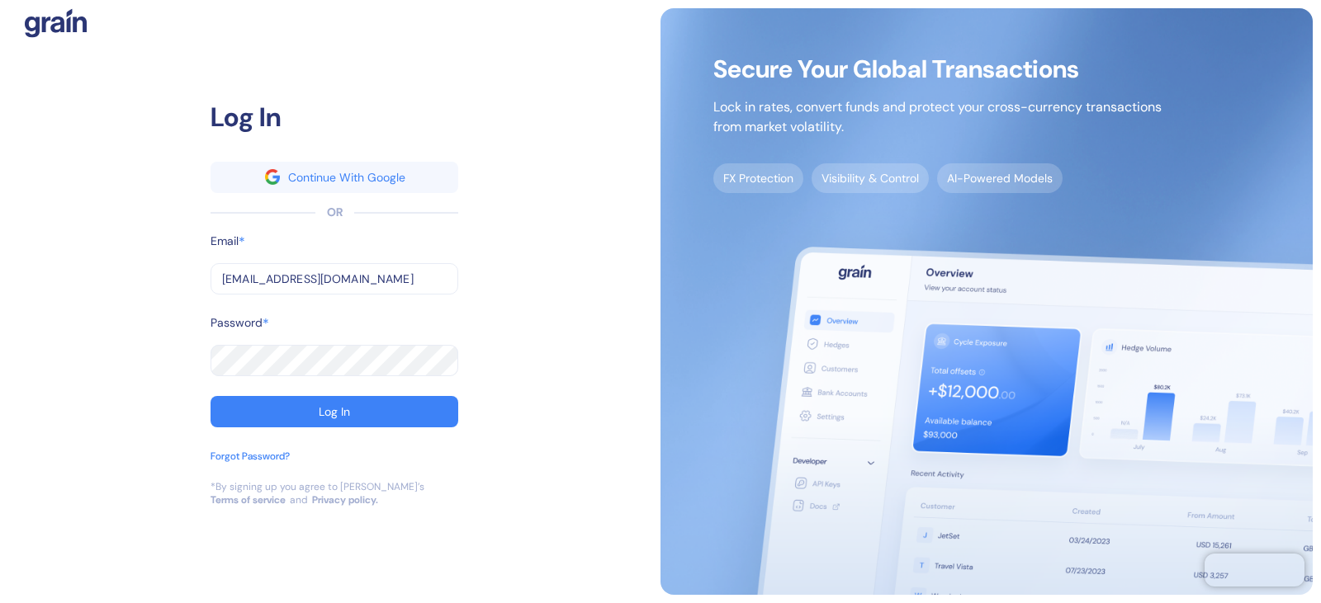
type input "Aditya.natu@stuba.com"
click at [319, 412] on div "Log In" at bounding box center [334, 412] width 31 height 12
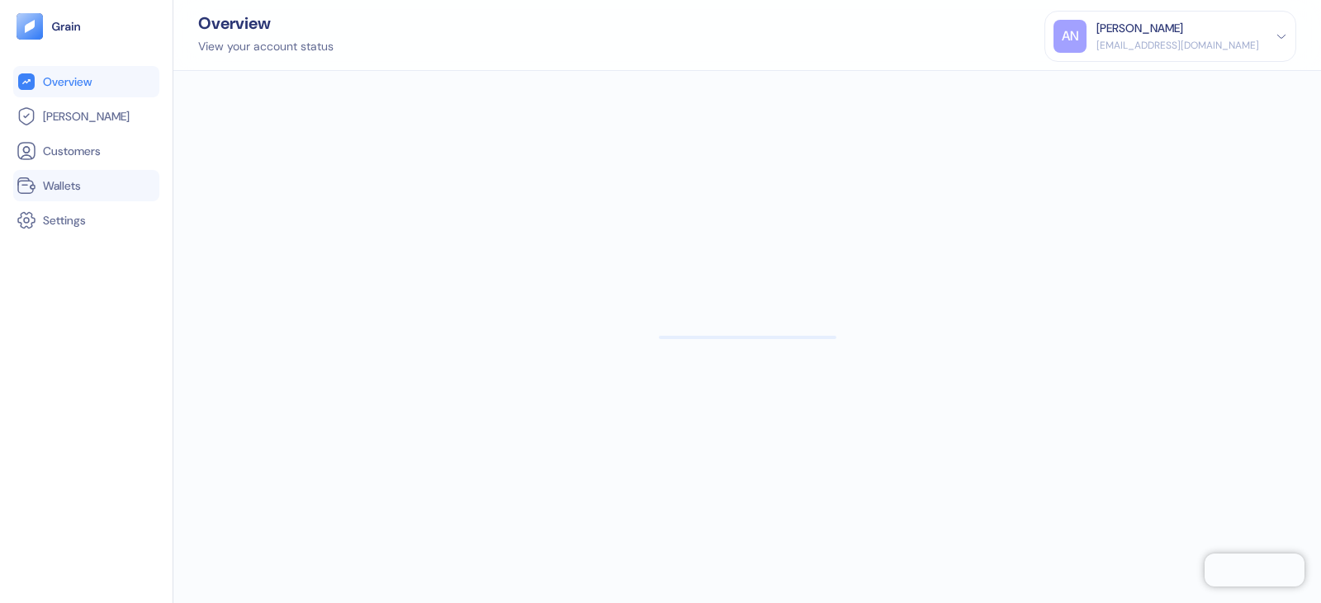
click at [89, 179] on link "Wallets" at bounding box center [86, 186] width 139 height 20
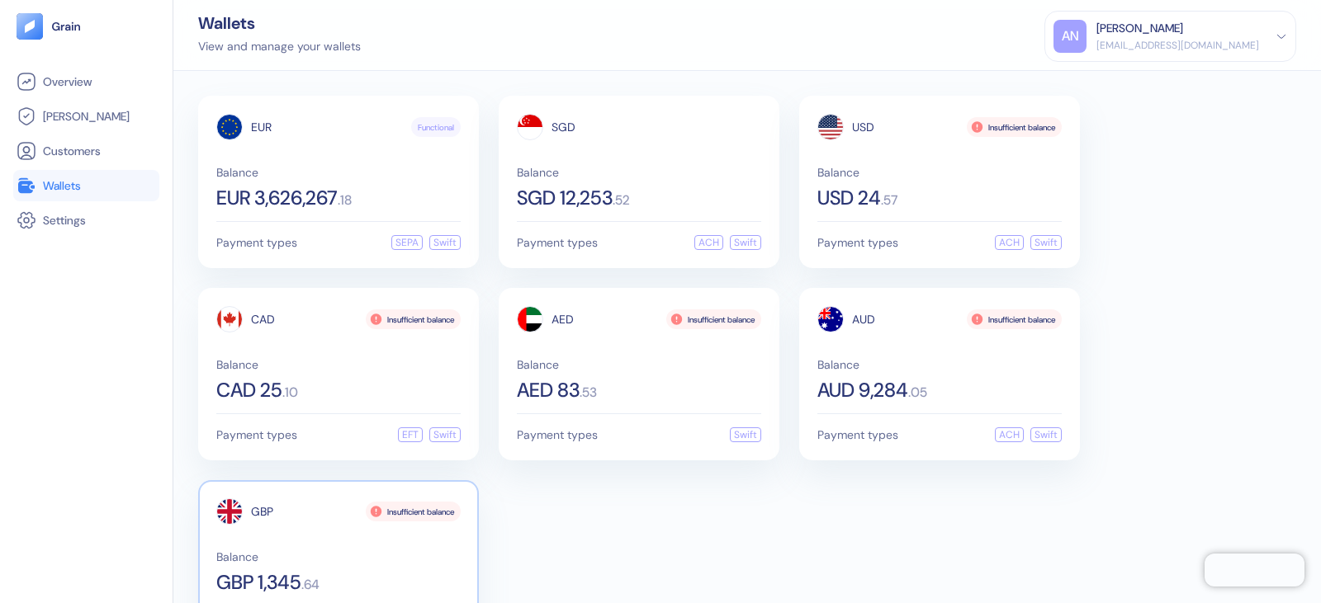
click at [298, 517] on div "GBP Insufficient balance" at bounding box center [338, 512] width 244 height 26
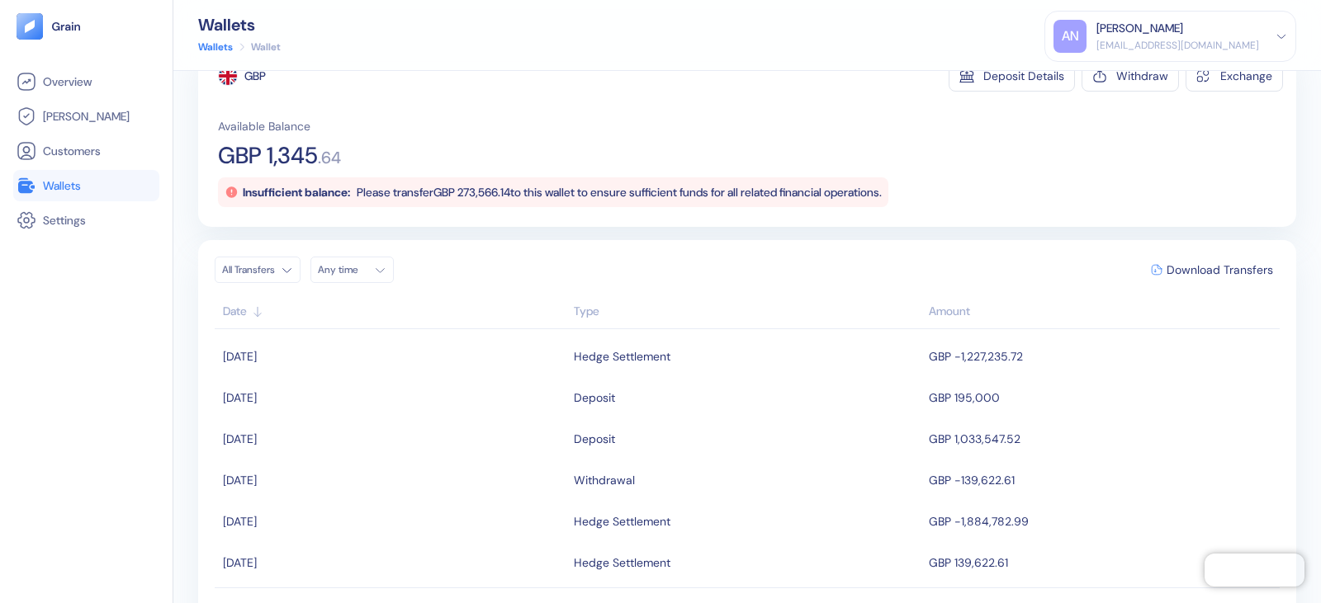
scroll to position [105, 0]
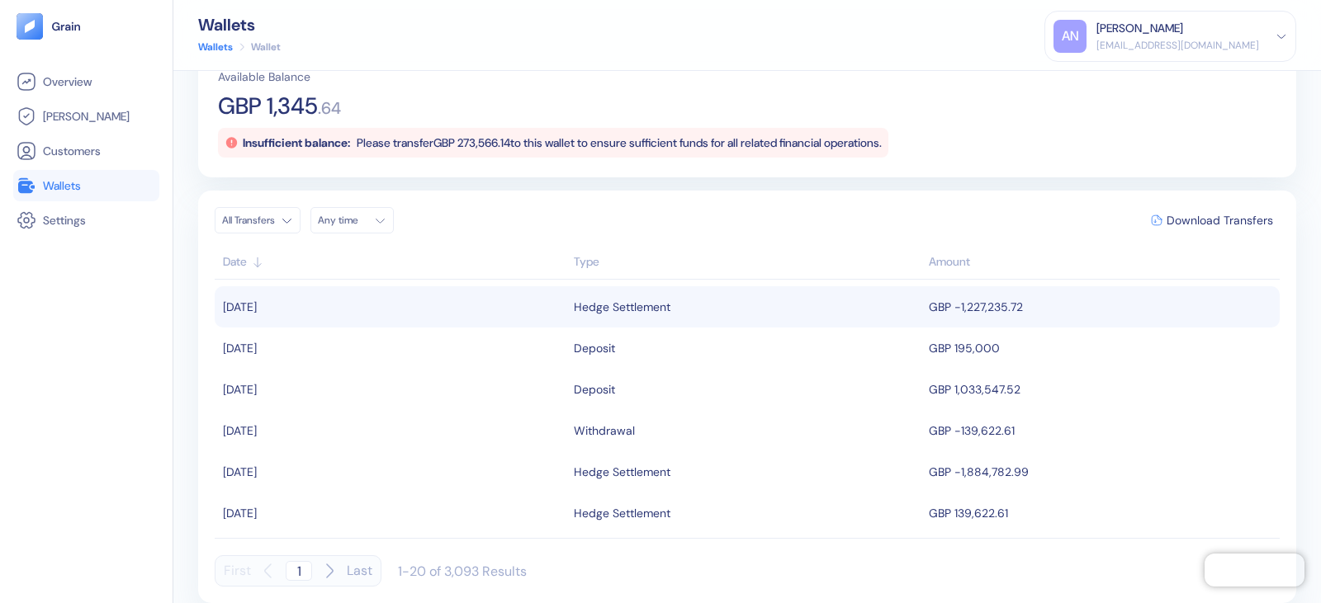
drag, startPoint x: 707, startPoint y: 321, endPoint x: 689, endPoint y: 314, distance: 19.6
click at [689, 314] on div "Hedge Settlement" at bounding box center [747, 307] width 347 height 28
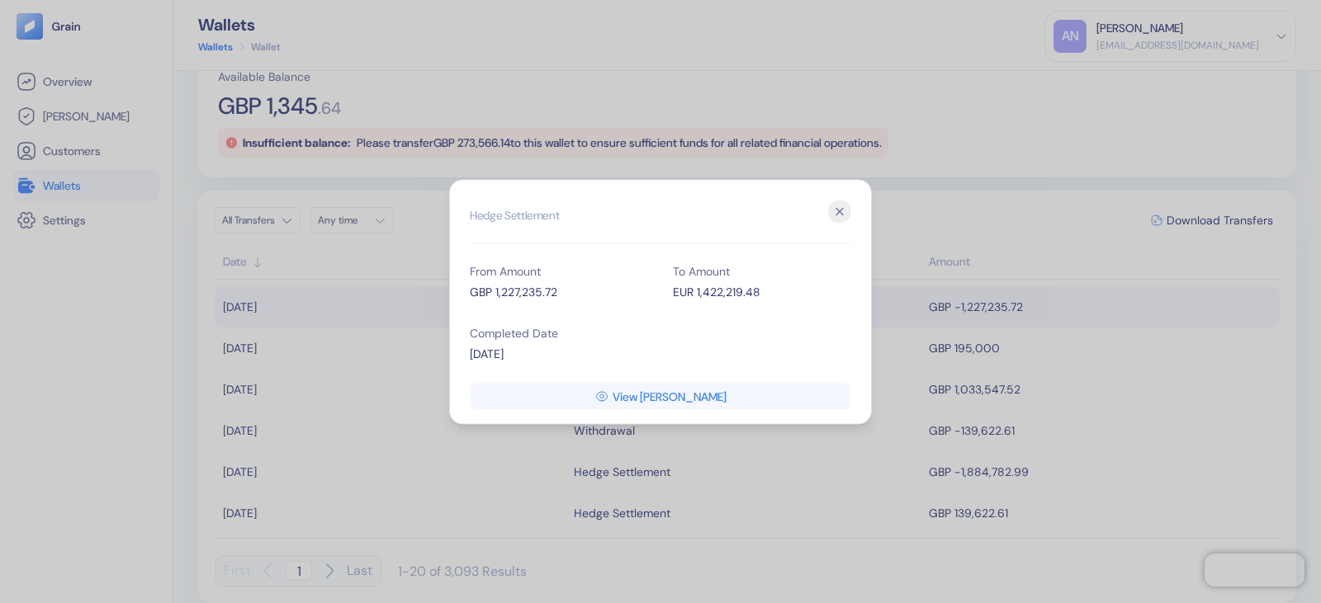
click at [839, 217] on icon "button" at bounding box center [839, 211] width 23 height 23
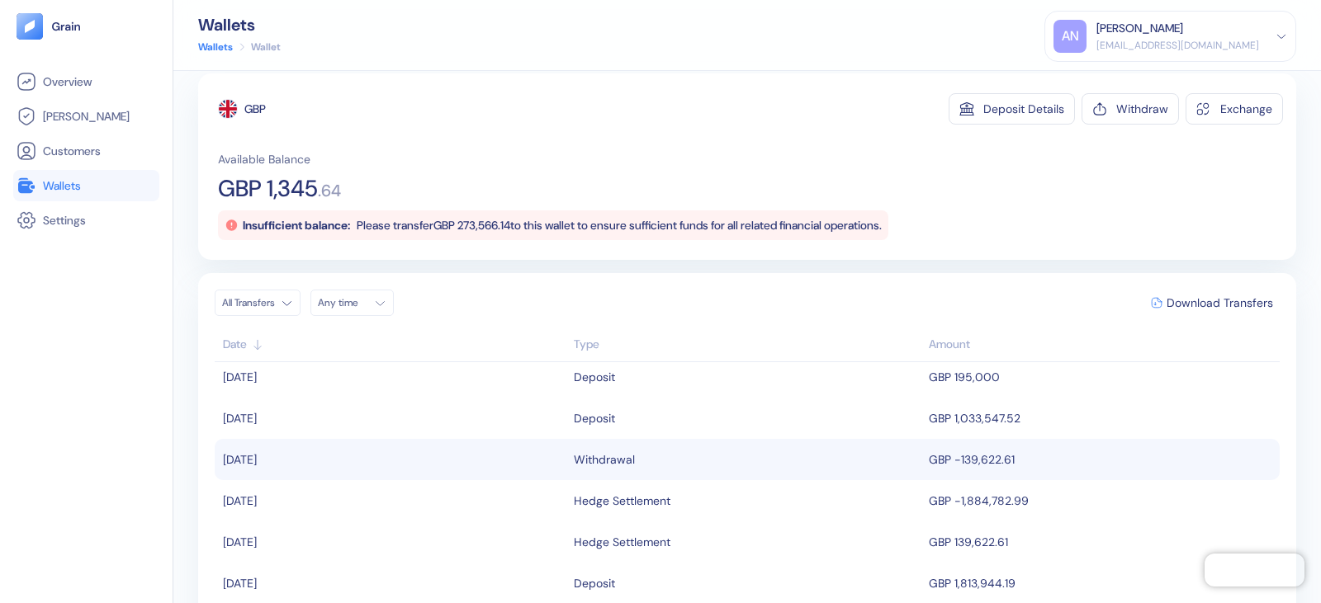
scroll to position [83, 0]
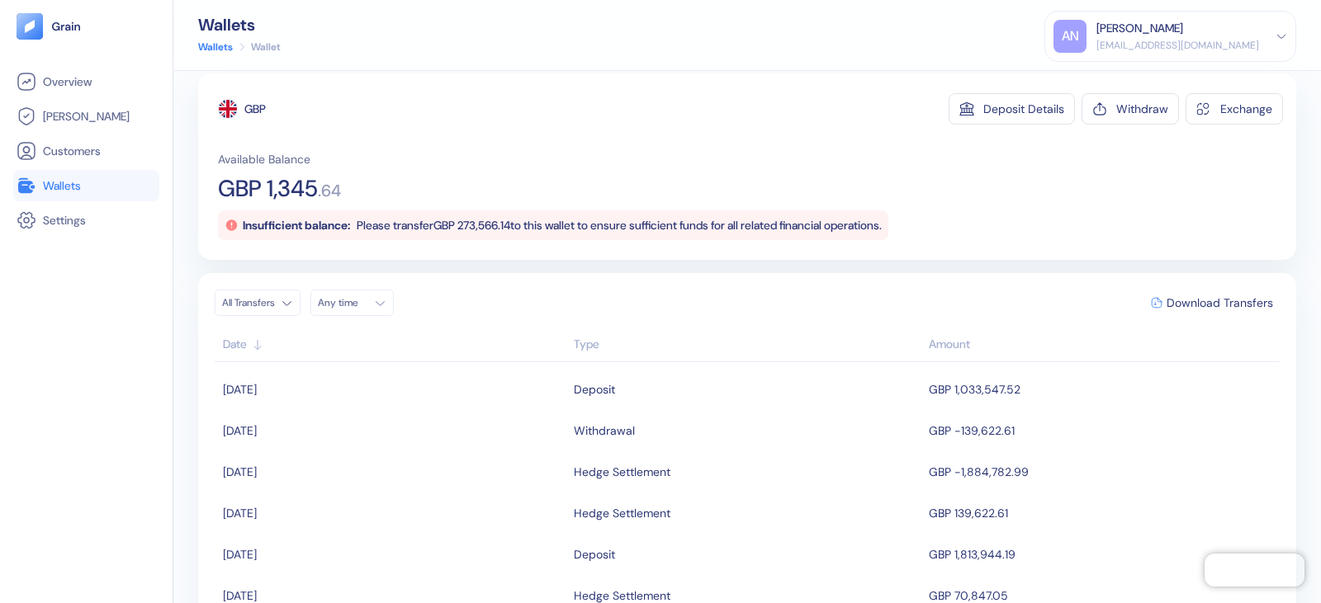
click at [277, 306] on html "Pingdom Check: App Online Overview Hedges Customers Wallets Settings Wallets Wa…" at bounding box center [660, 301] width 1321 height 603
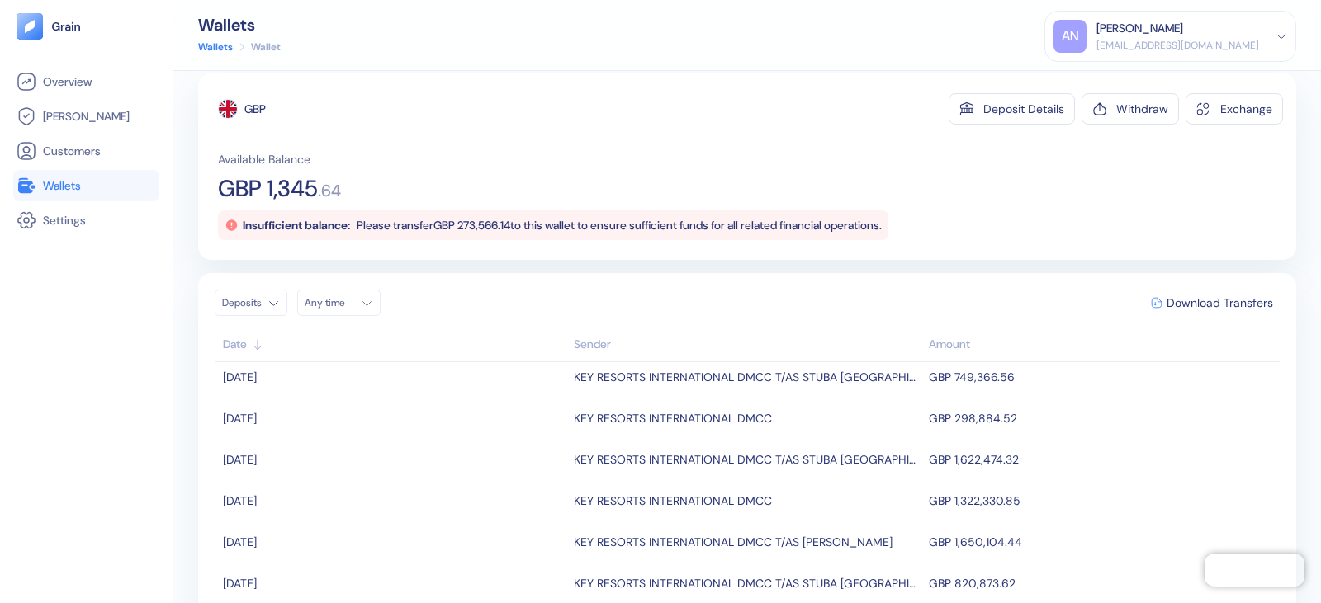
scroll to position [165, 0]
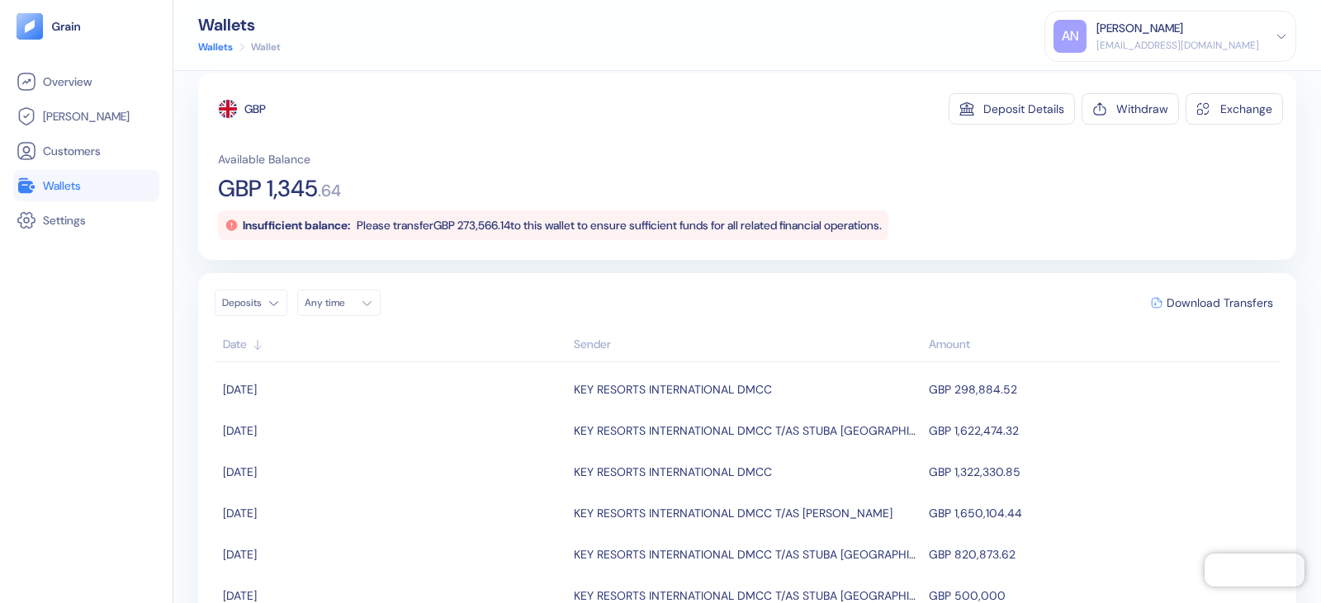
click at [281, 302] on html "Pingdom Check: App Online Overview Hedges Customers Wallets Settings Wallets Wa…" at bounding box center [660, 301] width 1321 height 603
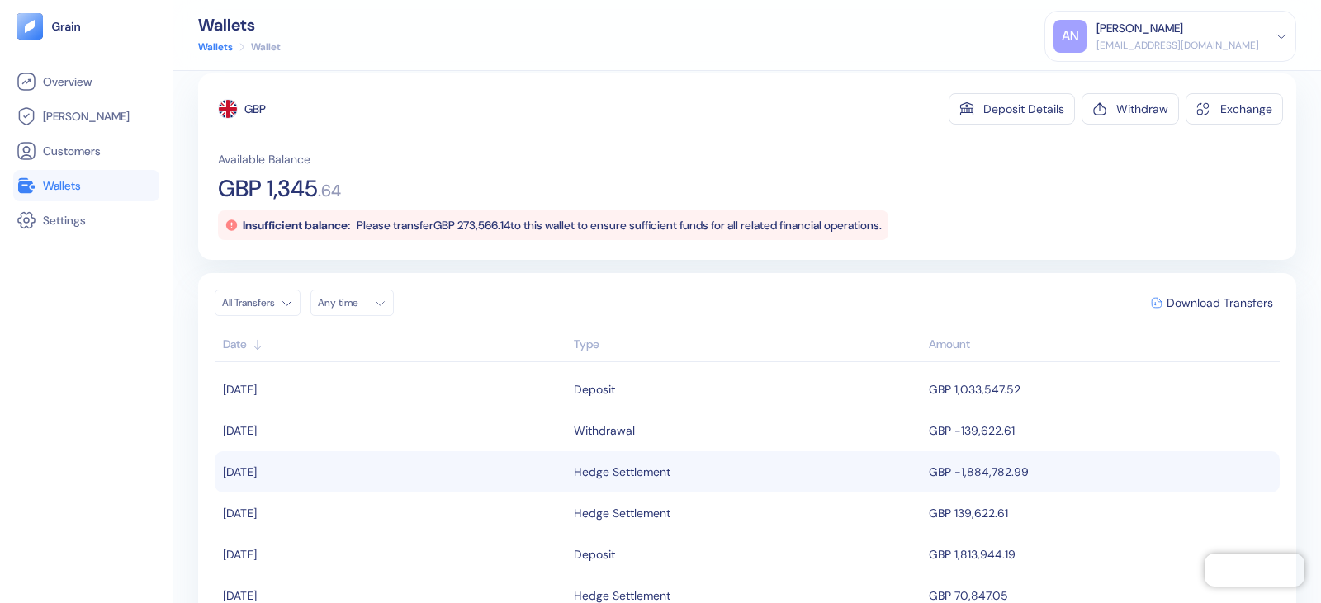
scroll to position [0, 0]
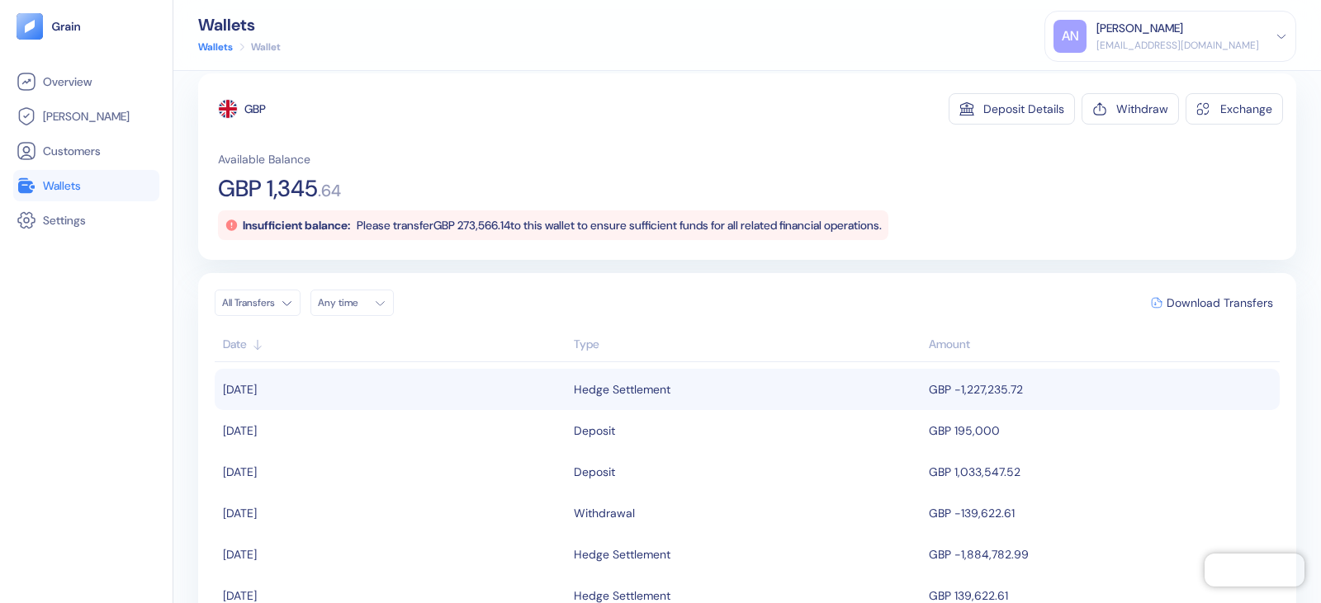
click at [778, 389] on div "Hedge Settlement" at bounding box center [747, 390] width 347 height 28
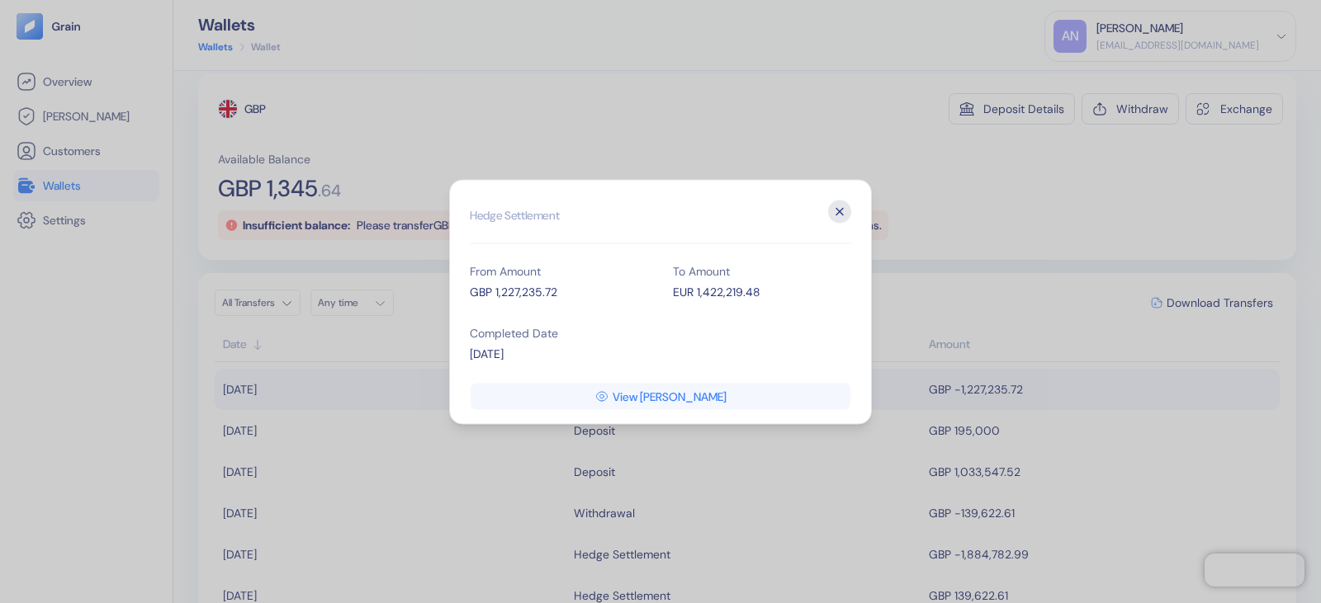
click at [839, 215] on icon "button" at bounding box center [839, 211] width 23 height 23
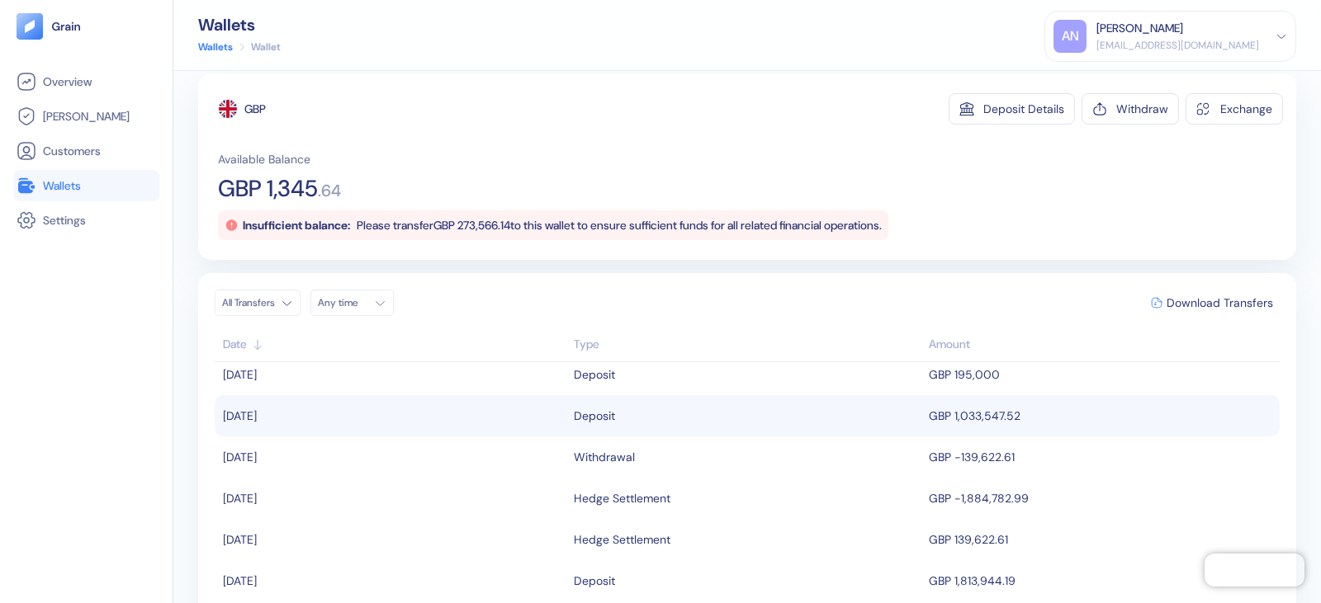
scroll to position [83, 0]
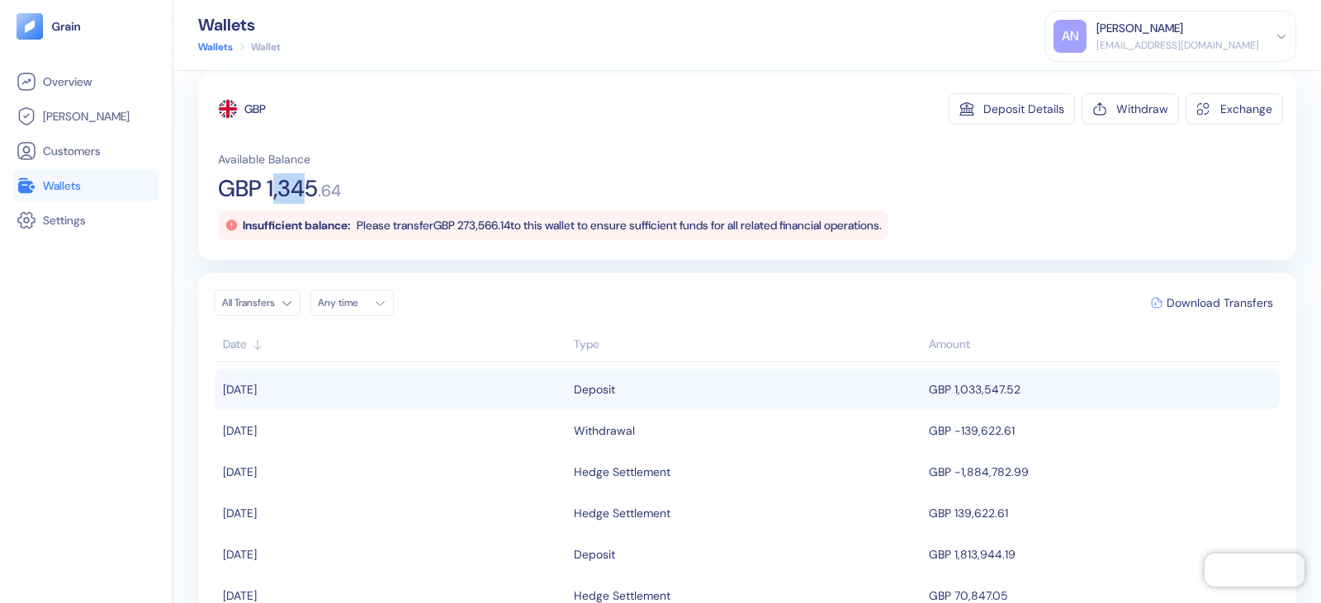
drag, startPoint x: 272, startPoint y: 196, endPoint x: 307, endPoint y: 191, distance: 35.0
click at [307, 191] on span "GBP 1,345" at bounding box center [268, 188] width 100 height 23
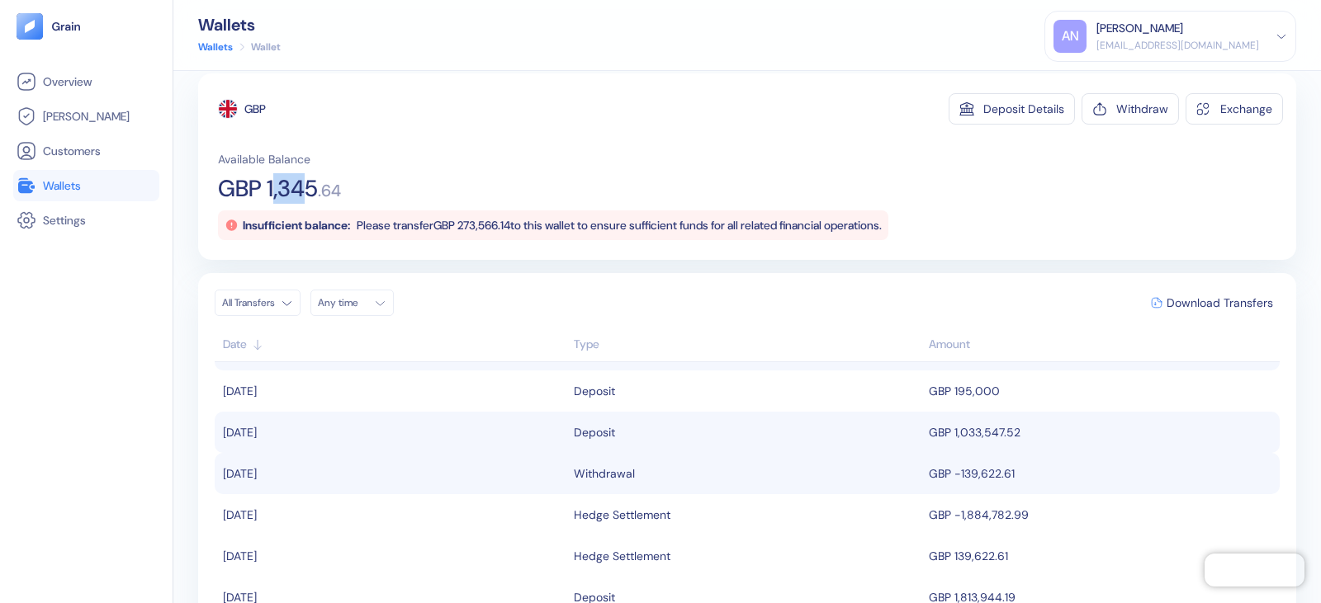
scroll to position [0, 0]
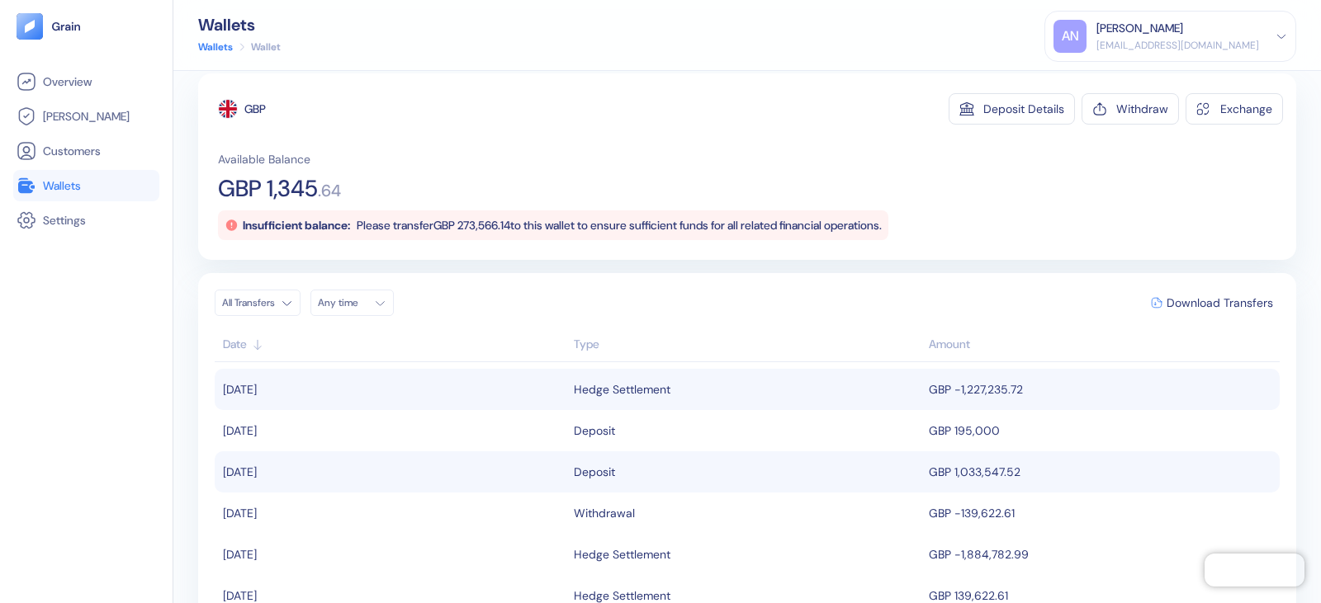
click at [784, 402] on div "Hedge Settlement" at bounding box center [747, 390] width 347 height 28
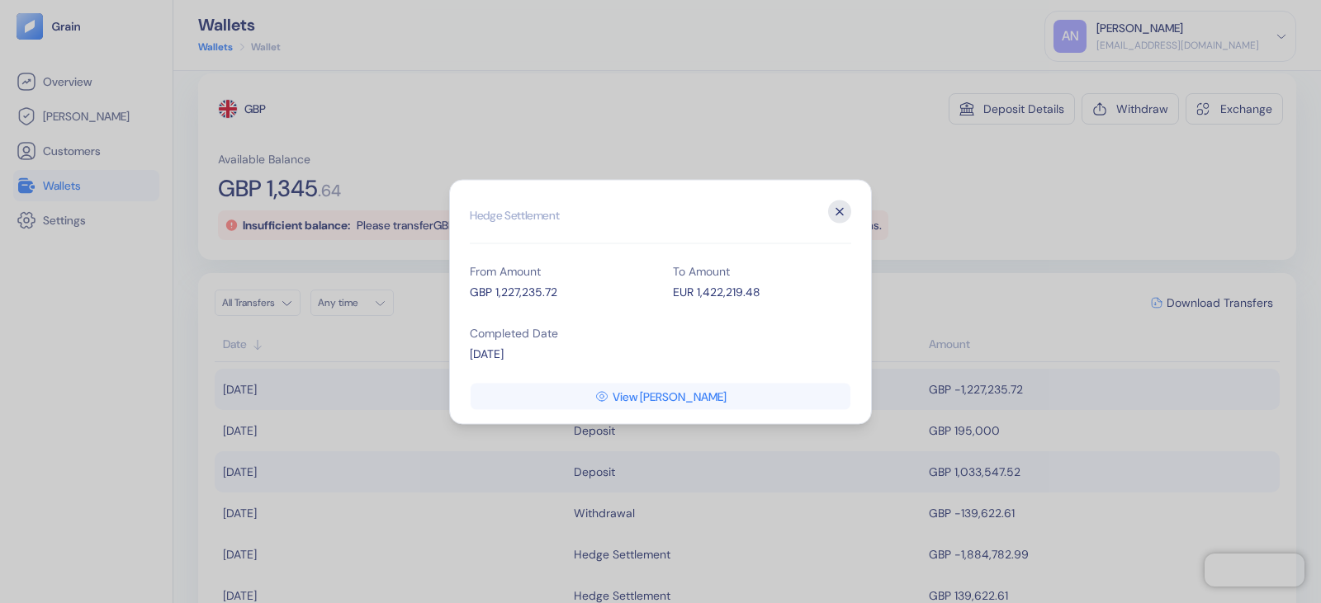
click at [837, 210] on icon "button" at bounding box center [839, 211] width 23 height 23
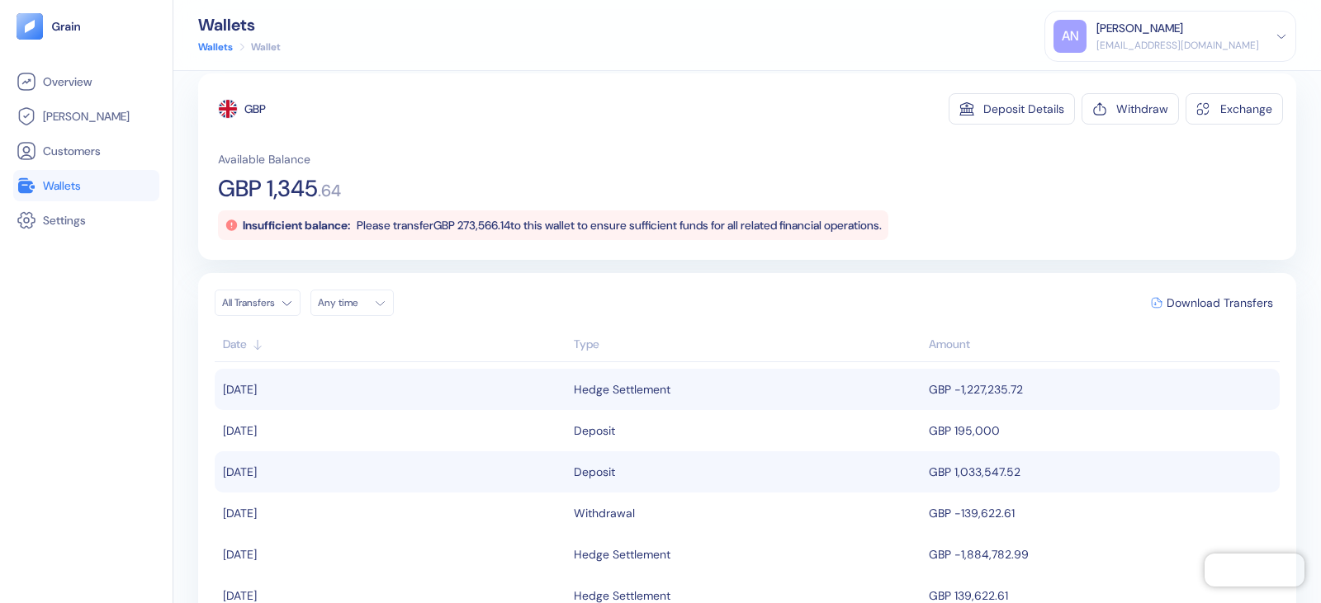
click at [1278, 44] on div "AN Aditya Natu aditya.natu@stuba.com" at bounding box center [1170, 36] width 234 height 33
click at [1120, 82] on div "Sign Out" at bounding box center [1097, 81] width 45 height 17
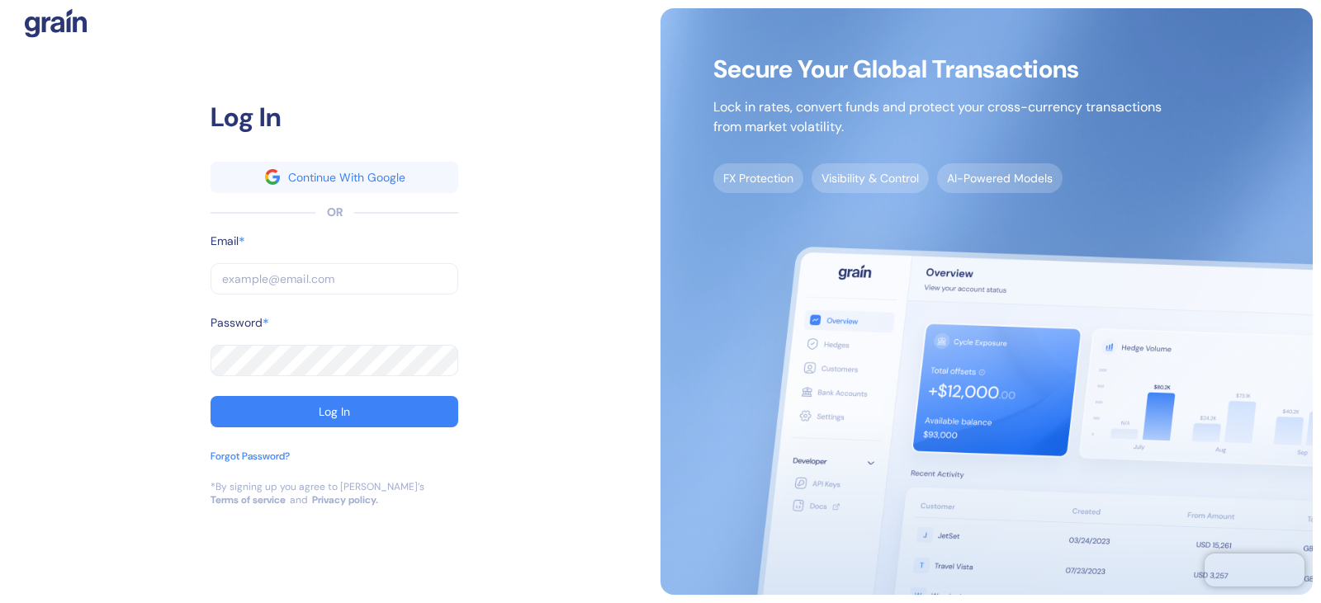
click at [256, 278] on input "text" at bounding box center [334, 278] width 248 height 31
paste input "Aditya.natu@stuba.com"
type input "Aditya.natu@stuba.com"
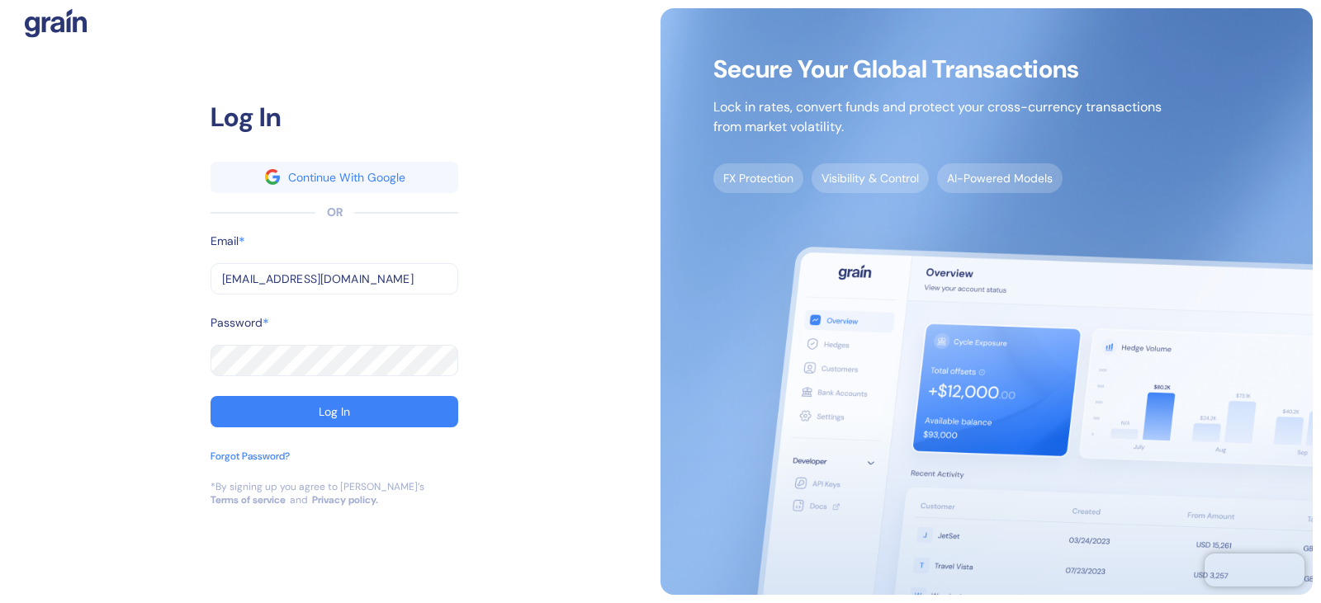
click at [276, 343] on div "Password *" at bounding box center [334, 329] width 248 height 31
click at [315, 415] on button "Log In" at bounding box center [334, 411] width 248 height 31
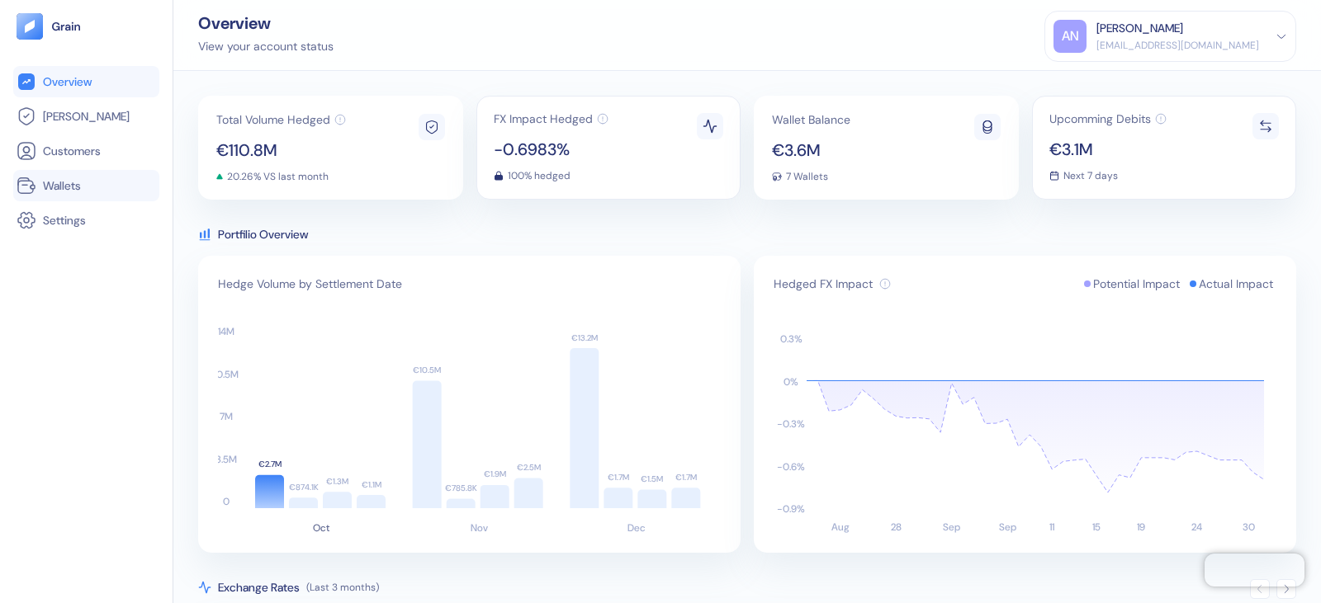
click at [93, 190] on link "Wallets" at bounding box center [86, 186] width 139 height 20
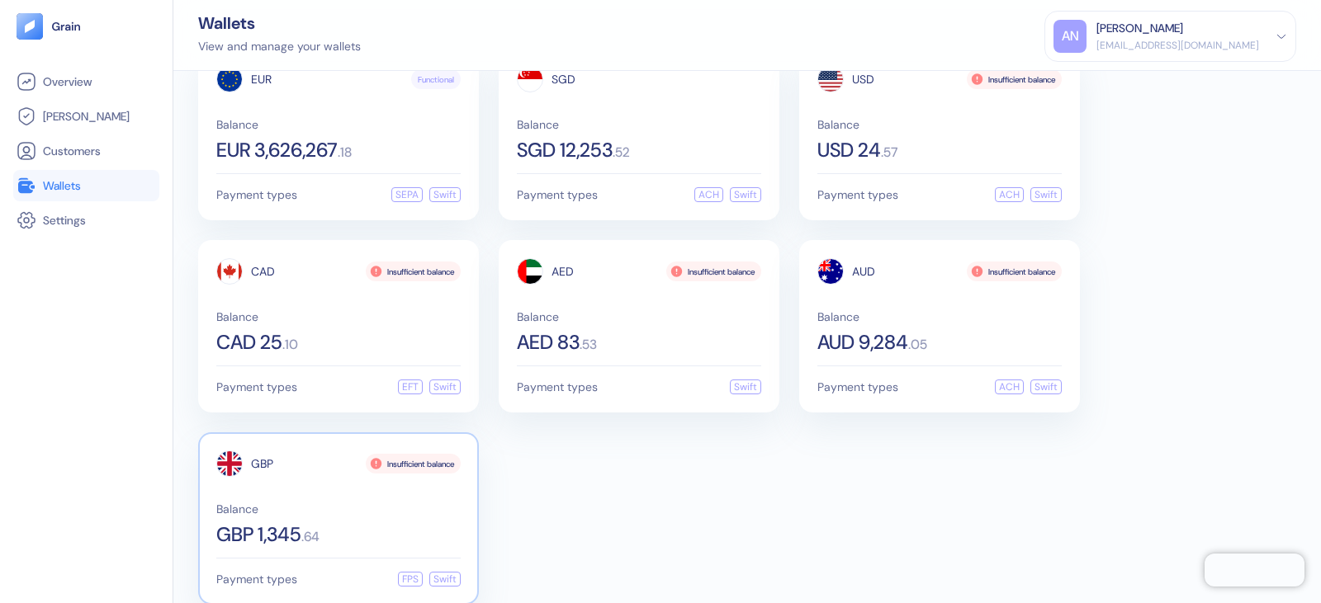
scroll to position [74, 0]
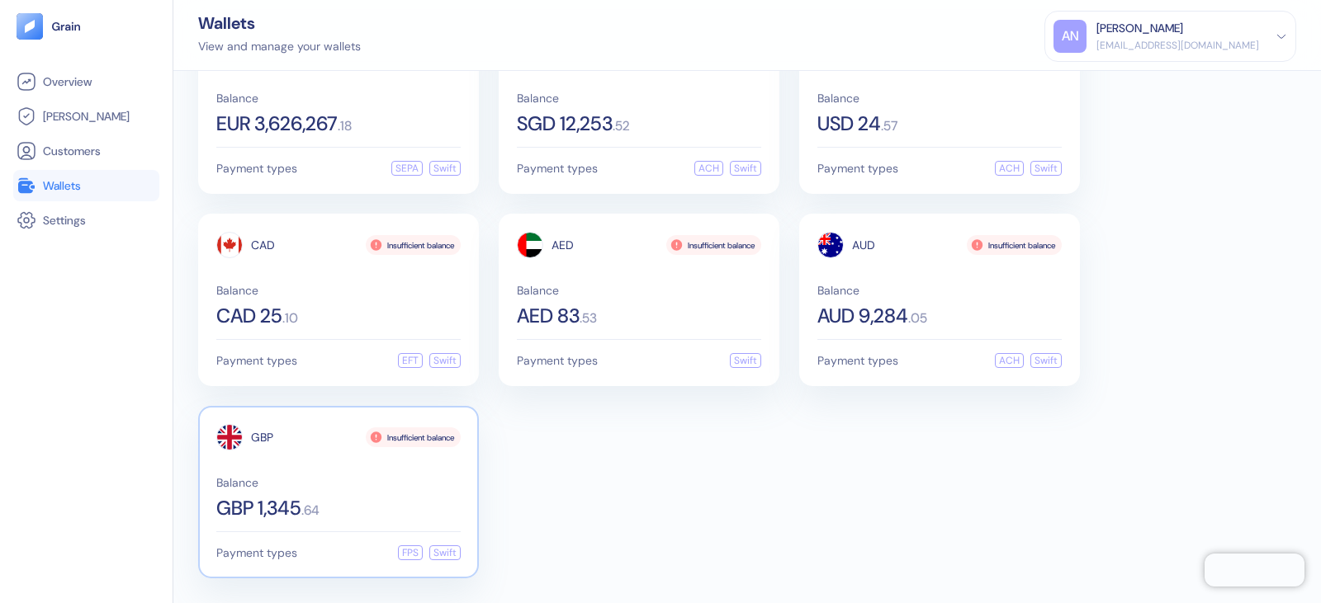
click at [383, 470] on div "GBP Insufficient balance Balance GBP 1,345 . 64" at bounding box center [338, 471] width 244 height 94
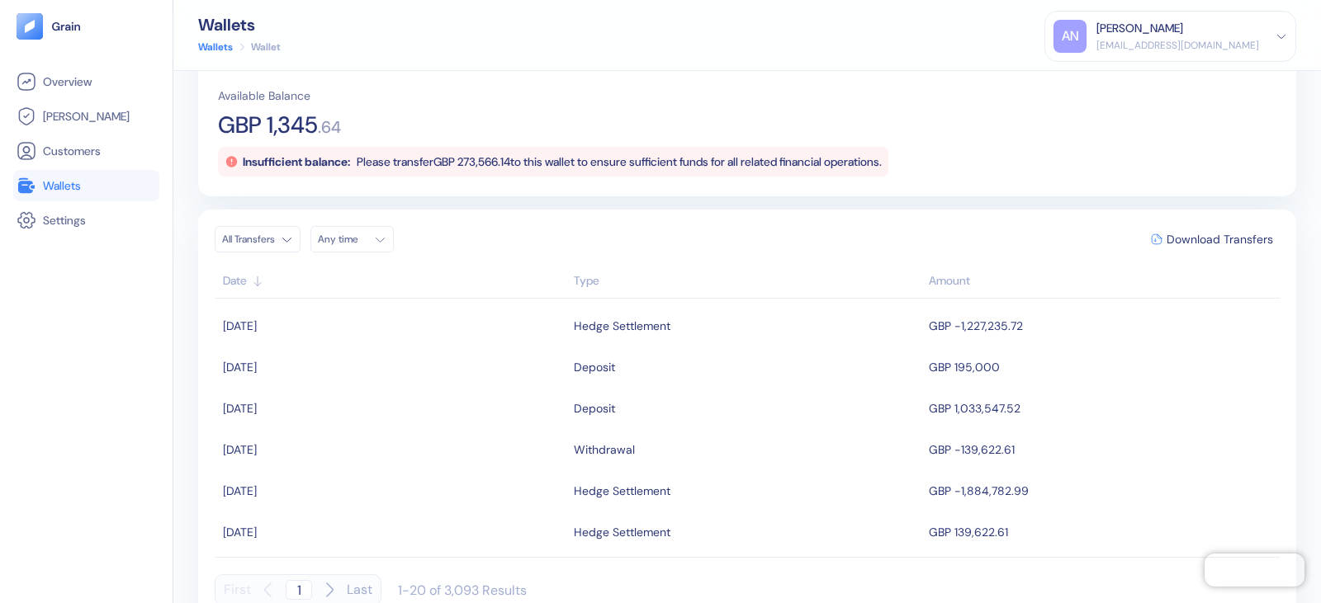
scroll to position [105, 0]
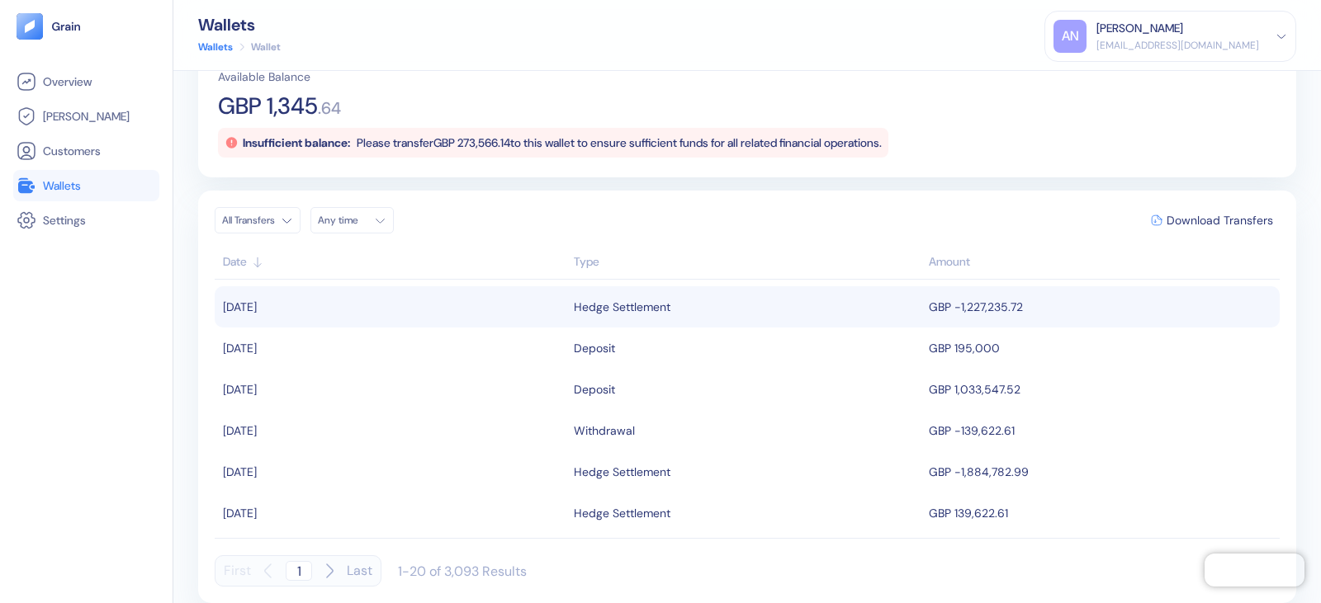
click at [957, 317] on td "GBP -1,227,235.72" at bounding box center [1101, 306] width 355 height 41
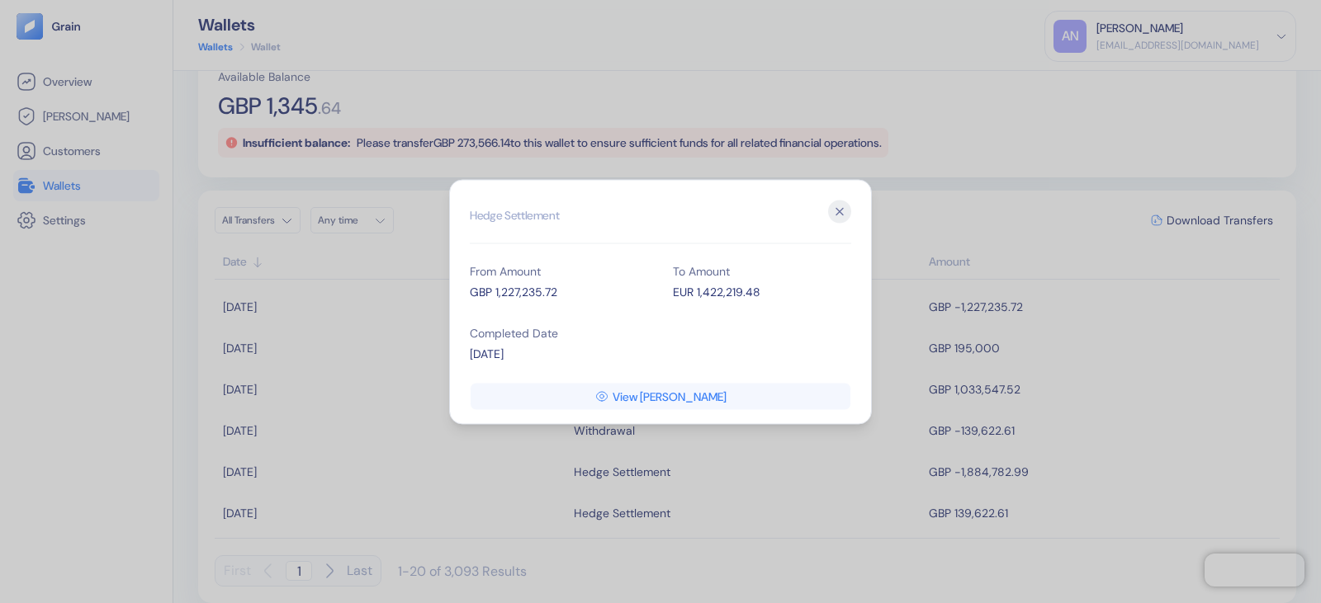
click at [826, 212] on h2 "Hedge Settlement" at bounding box center [660, 222] width 381 height 44
click at [844, 210] on icon "button" at bounding box center [839, 211] width 23 height 23
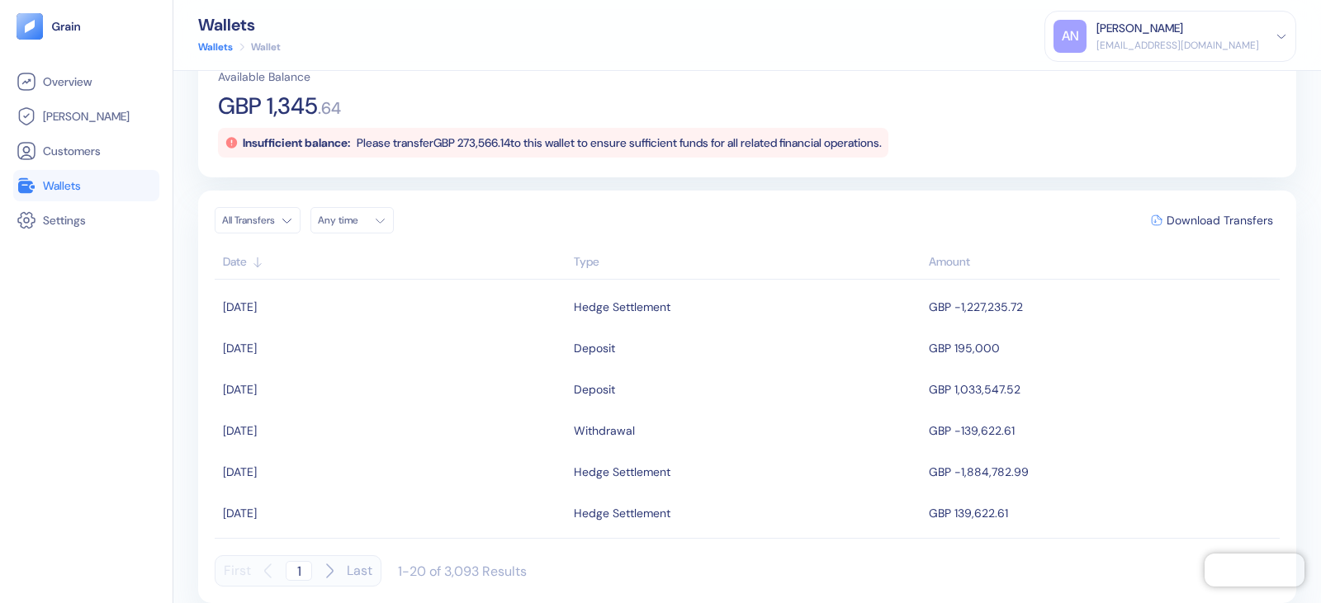
click at [1276, 40] on icon at bounding box center [1281, 37] width 12 height 12
click at [1181, 89] on div "Sign Out" at bounding box center [1170, 77] width 234 height 27
